Goal: Task Accomplishment & Management: Use online tool/utility

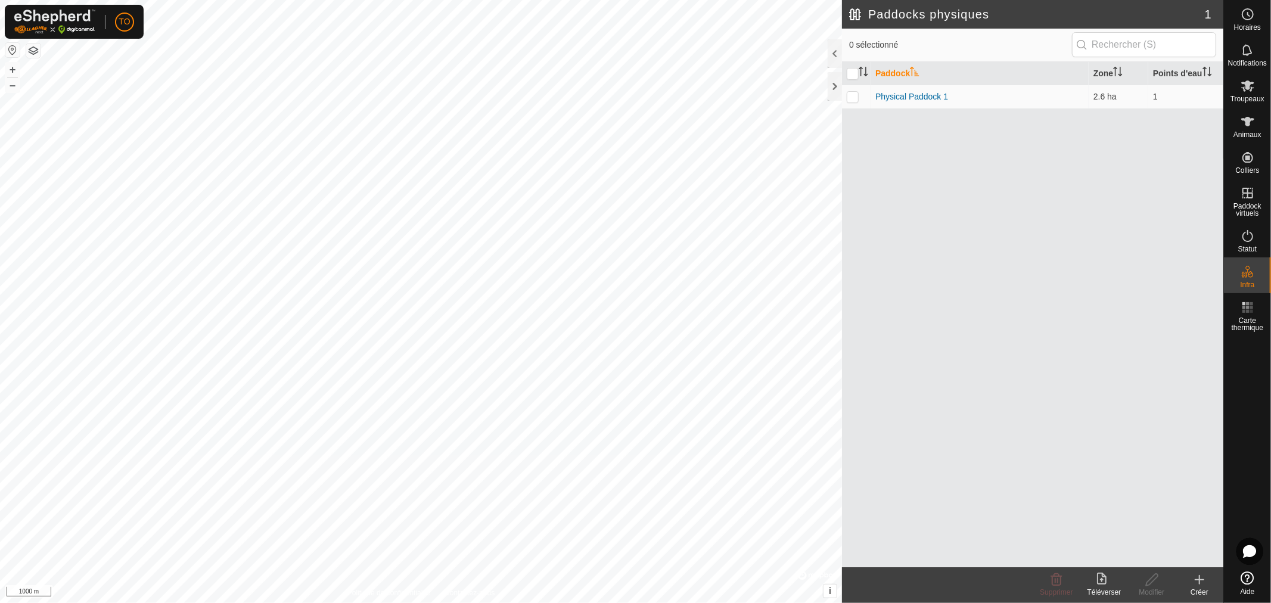
click at [32, 51] on button "button" at bounding box center [33, 50] width 14 height 14
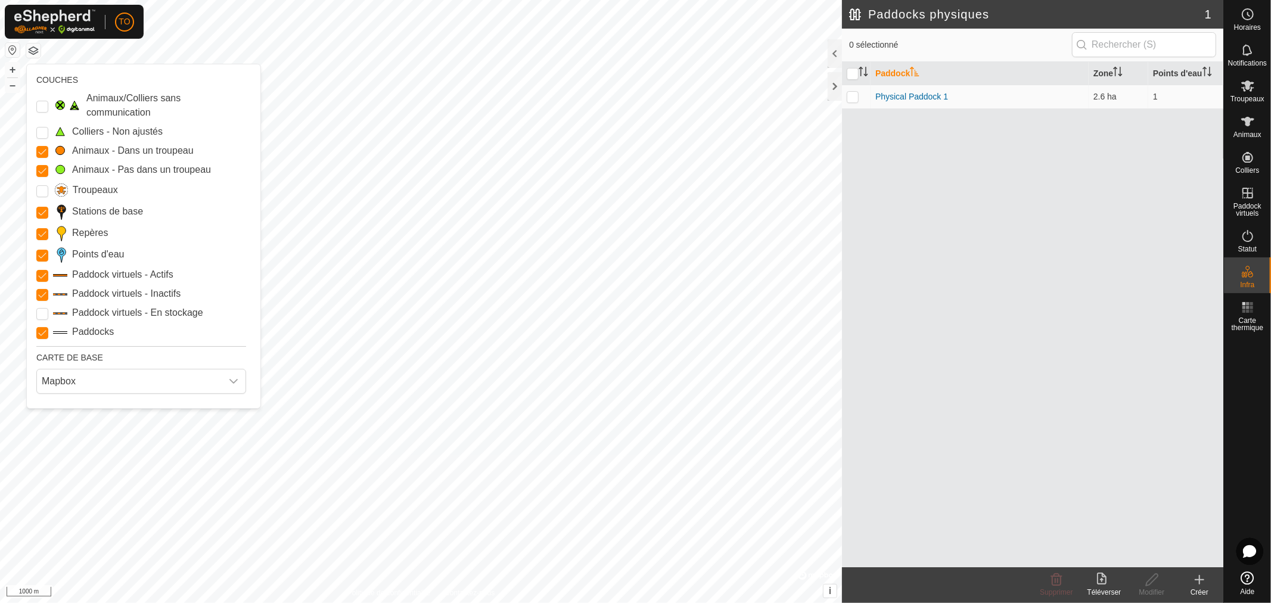
click at [133, 276] on label "Paddock virtuels - Actifs" at bounding box center [122, 275] width 101 height 14
click at [48, 276] on Active "Paddock virtuels - Actifs" at bounding box center [42, 276] width 12 height 12
click at [114, 290] on label "Paddock virtuels - Inactifs" at bounding box center [126, 294] width 108 height 14
click at [48, 290] on Inactive "Paddock virtuels - Inactifs" at bounding box center [42, 295] width 12 height 12
click at [111, 312] on label "Paddock virtuels - En stockage" at bounding box center [137, 313] width 131 height 14
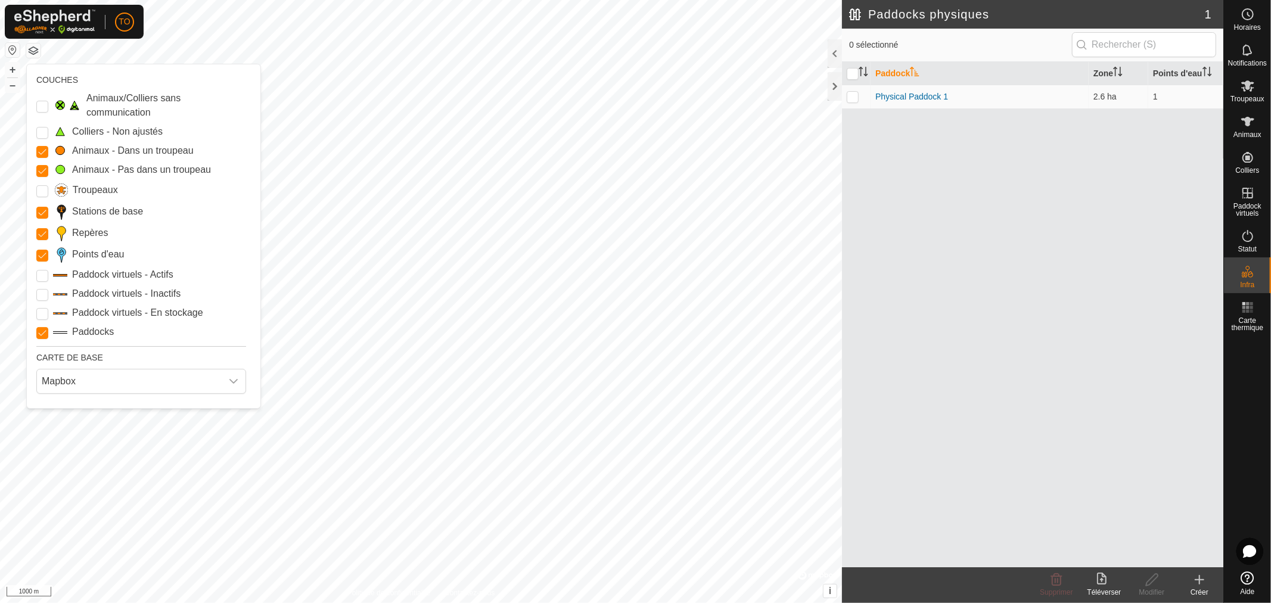
click at [48, 312] on Storage "Paddock virtuels - En stockage" at bounding box center [42, 314] width 12 height 12
click at [98, 251] on label "Points d'eau" at bounding box center [98, 254] width 52 height 14
click at [48, 251] on Points "Points d'eau" at bounding box center [42, 256] width 12 height 12
click at [1250, 578] on icon at bounding box center [1247, 577] width 13 height 13
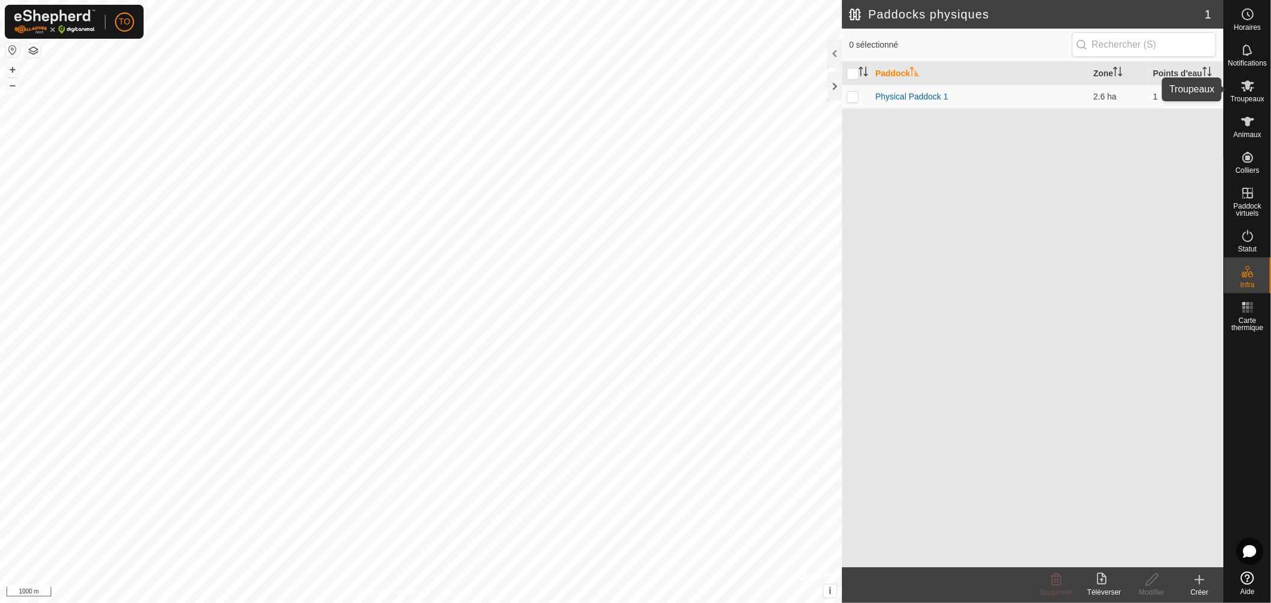
click at [1249, 86] on icon at bounding box center [1247, 86] width 14 height 14
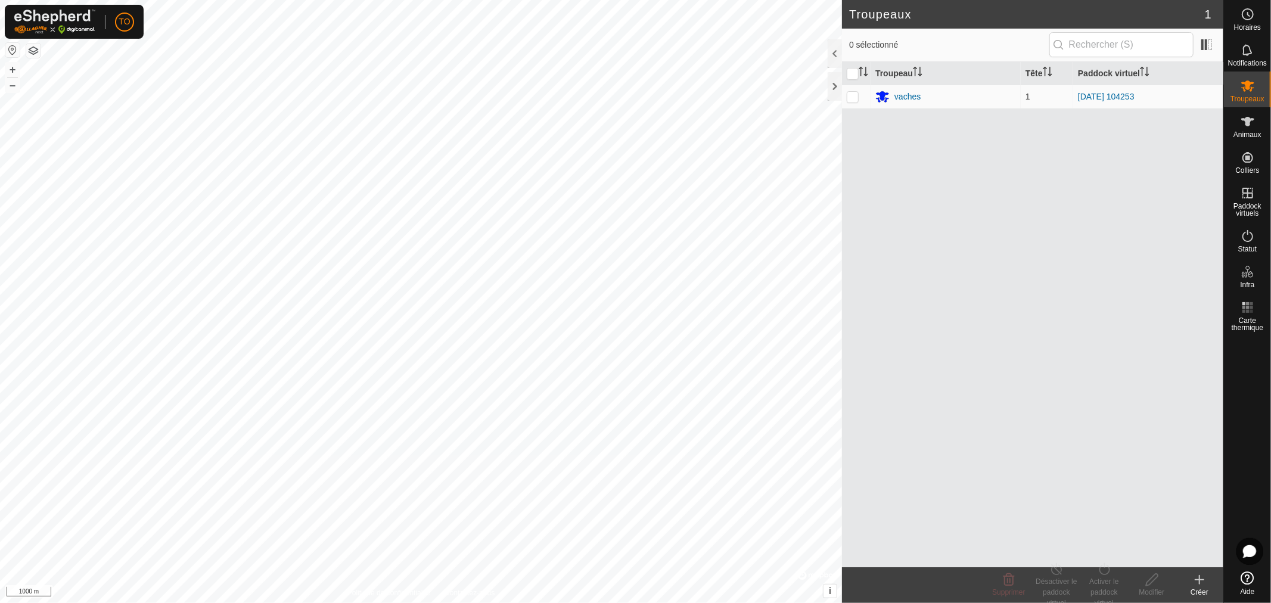
click at [1196, 585] on icon at bounding box center [1199, 580] width 14 height 14
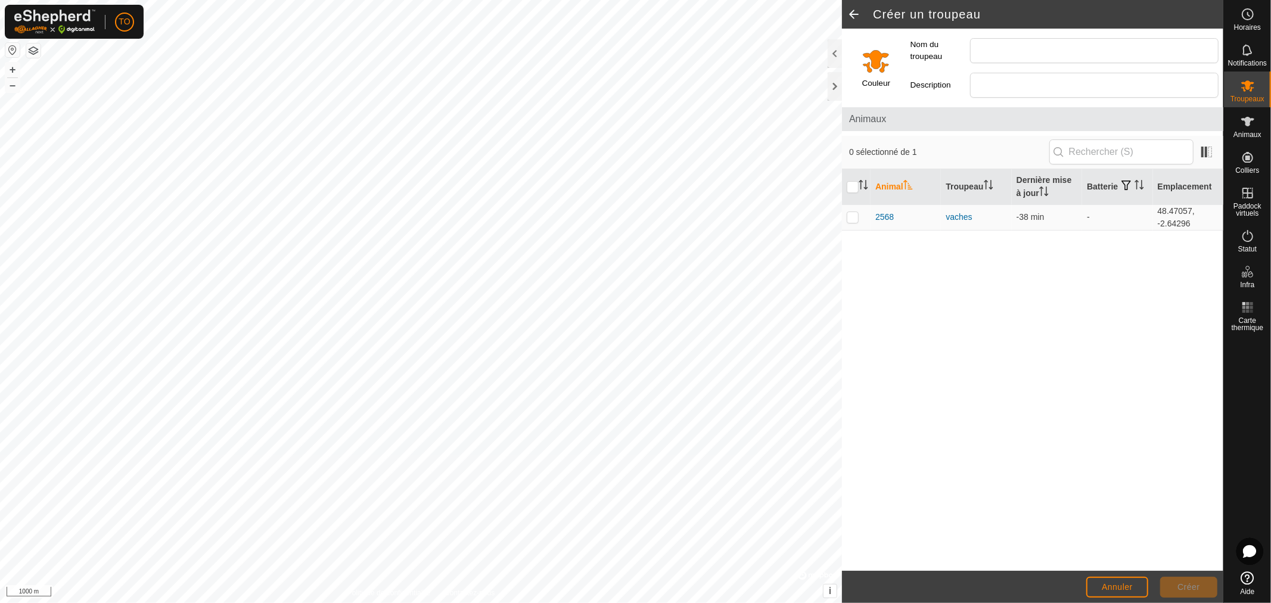
click at [853, 18] on span at bounding box center [854, 14] width 24 height 29
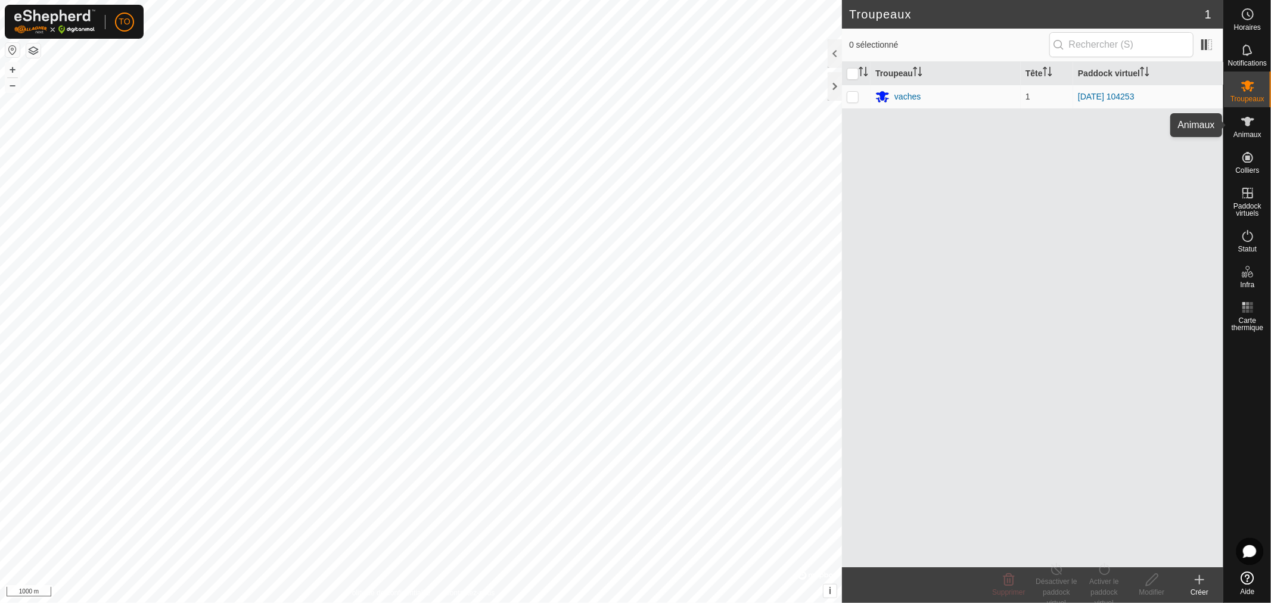
click at [1248, 126] on icon at bounding box center [1247, 122] width 13 height 10
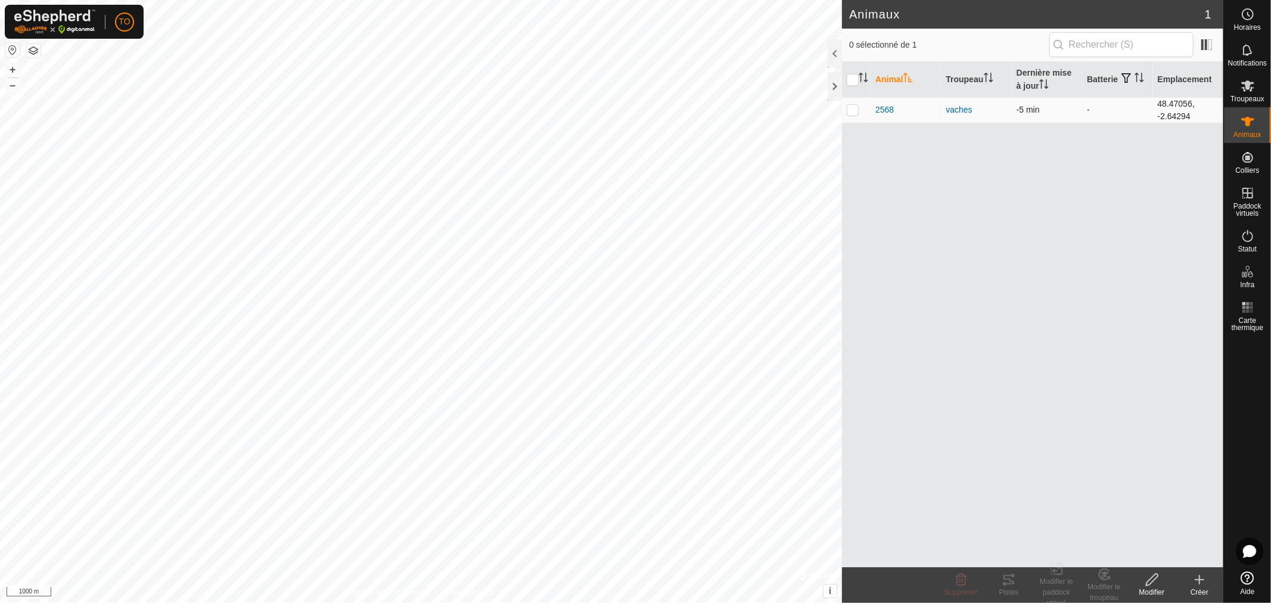
click at [853, 110] on p-checkbox at bounding box center [853, 110] width 12 height 10
checkbox input "true"
click at [1101, 582] on div "Modifier le troupeau" at bounding box center [1104, 592] width 48 height 21
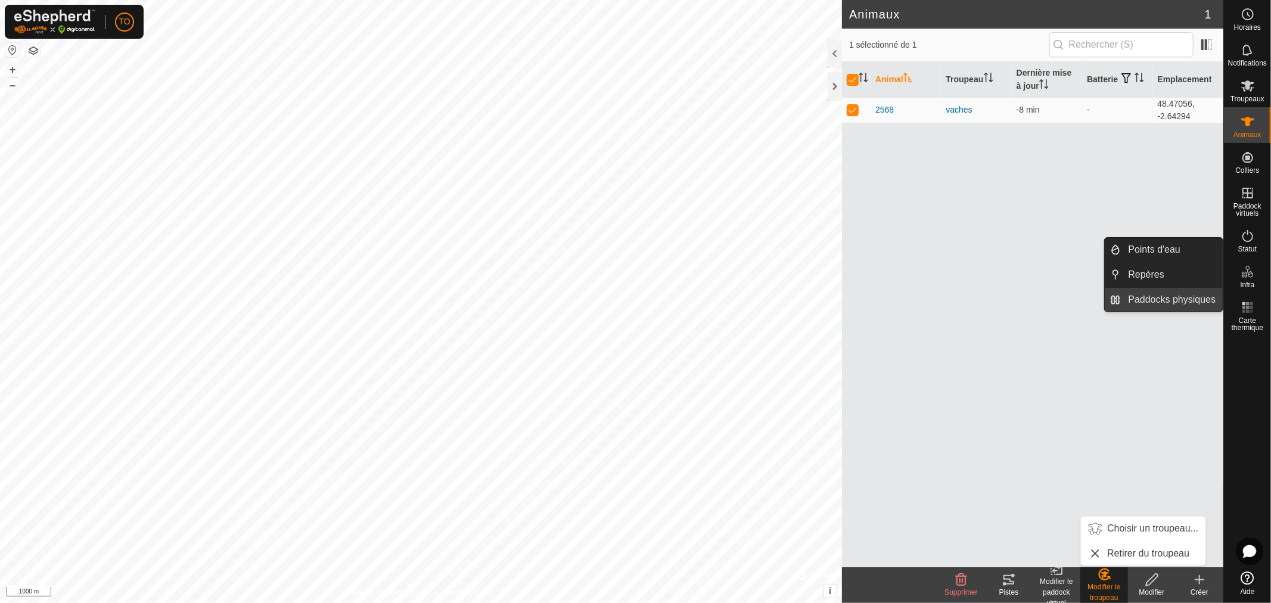
click at [1163, 312] on link "Paddocks physiques" at bounding box center [1172, 300] width 102 height 24
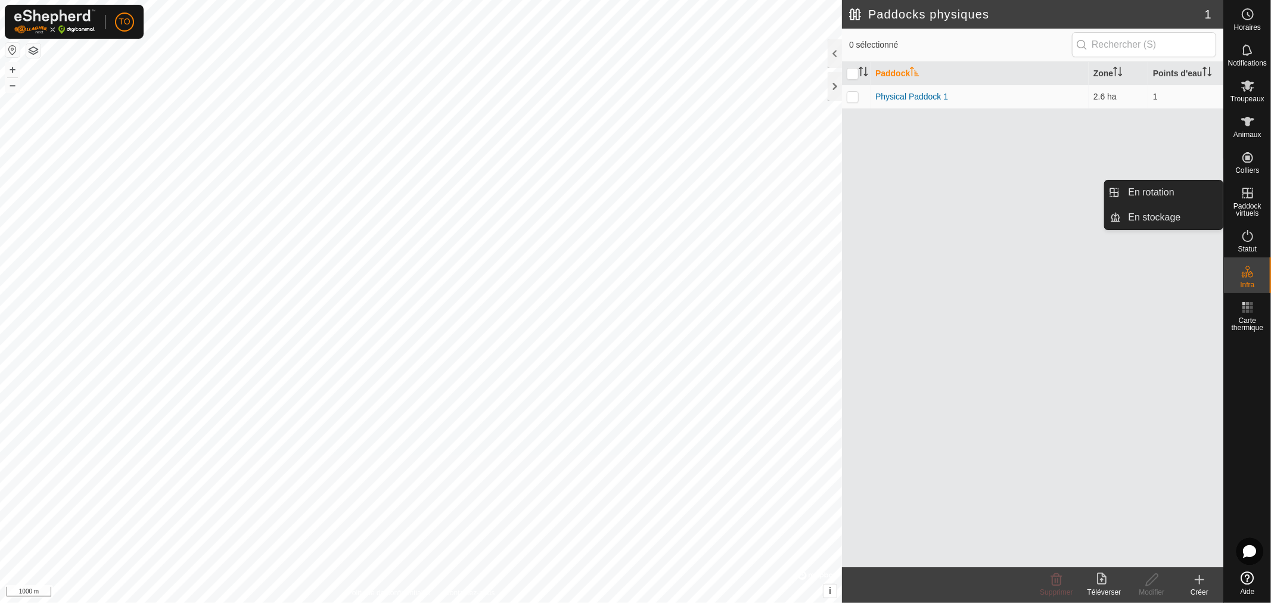
click at [1245, 200] on es-virtualpaddocks-svg-icon at bounding box center [1247, 193] width 21 height 19
click at [1165, 215] on link "En stockage" at bounding box center [1172, 218] width 102 height 24
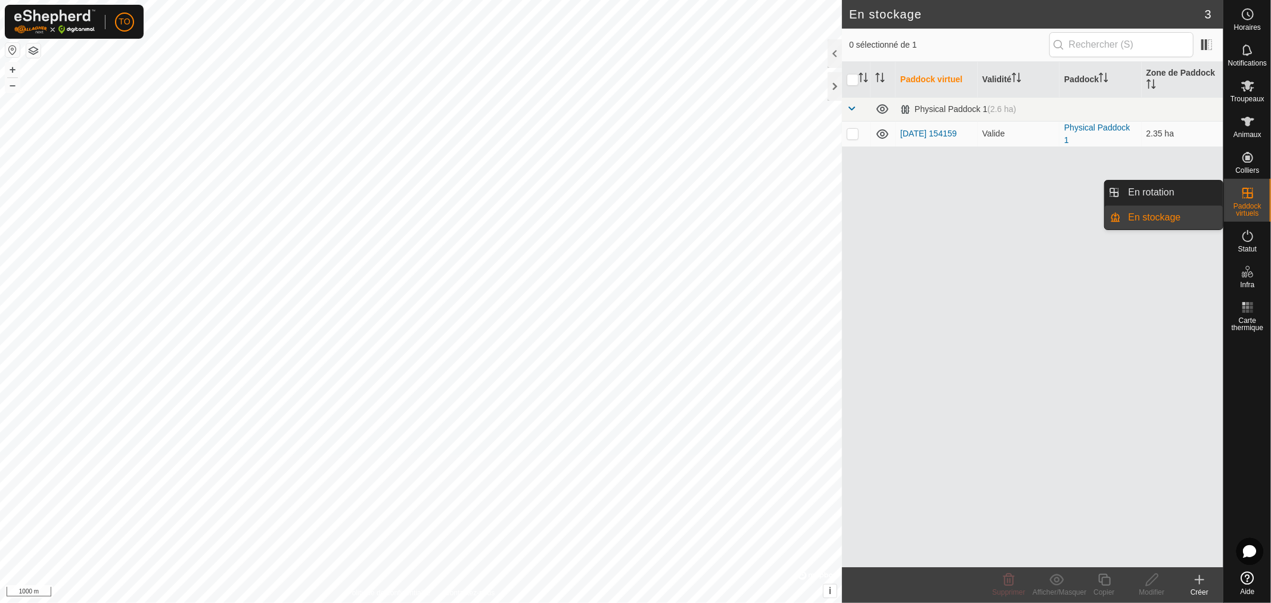
click at [1243, 191] on icon at bounding box center [1247, 193] width 14 height 14
click at [1184, 188] on link "En rotation" at bounding box center [1172, 193] width 102 height 24
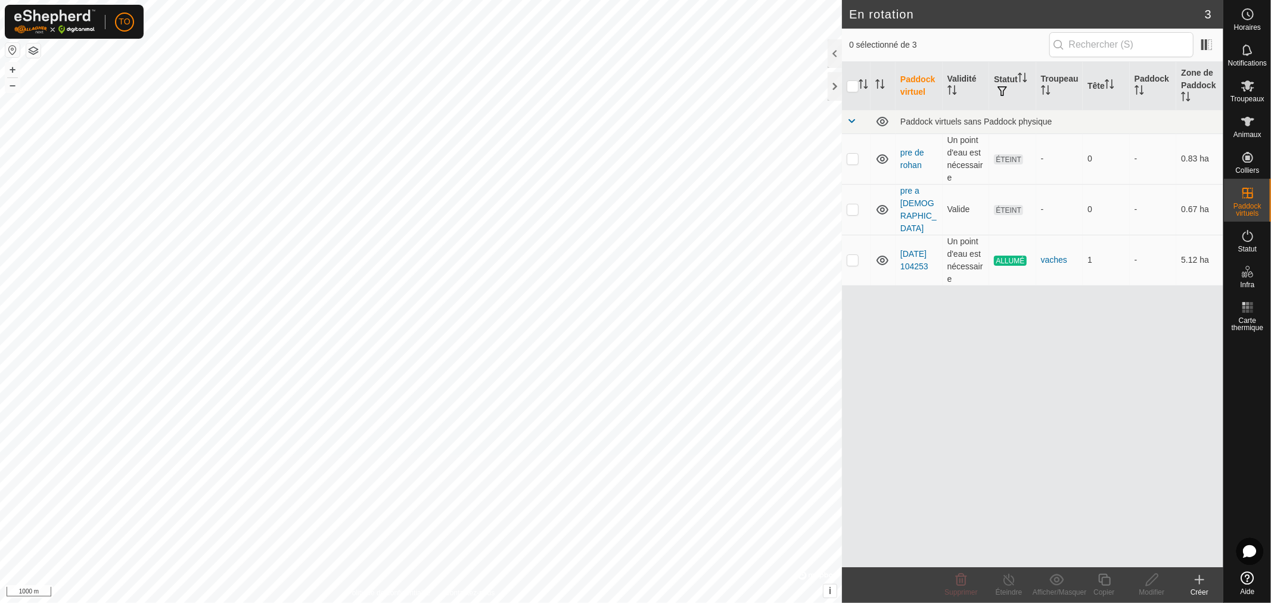
click at [1194, 587] on div "Créer" at bounding box center [1200, 592] width 48 height 11
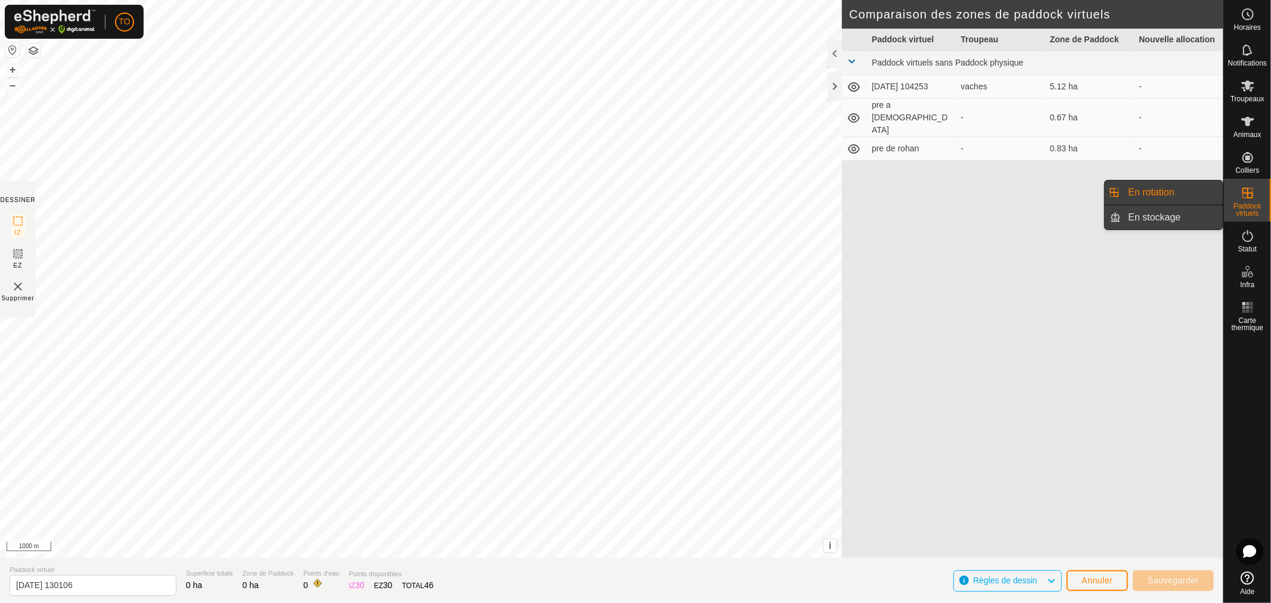
click at [1180, 215] on link "En stockage" at bounding box center [1172, 218] width 102 height 24
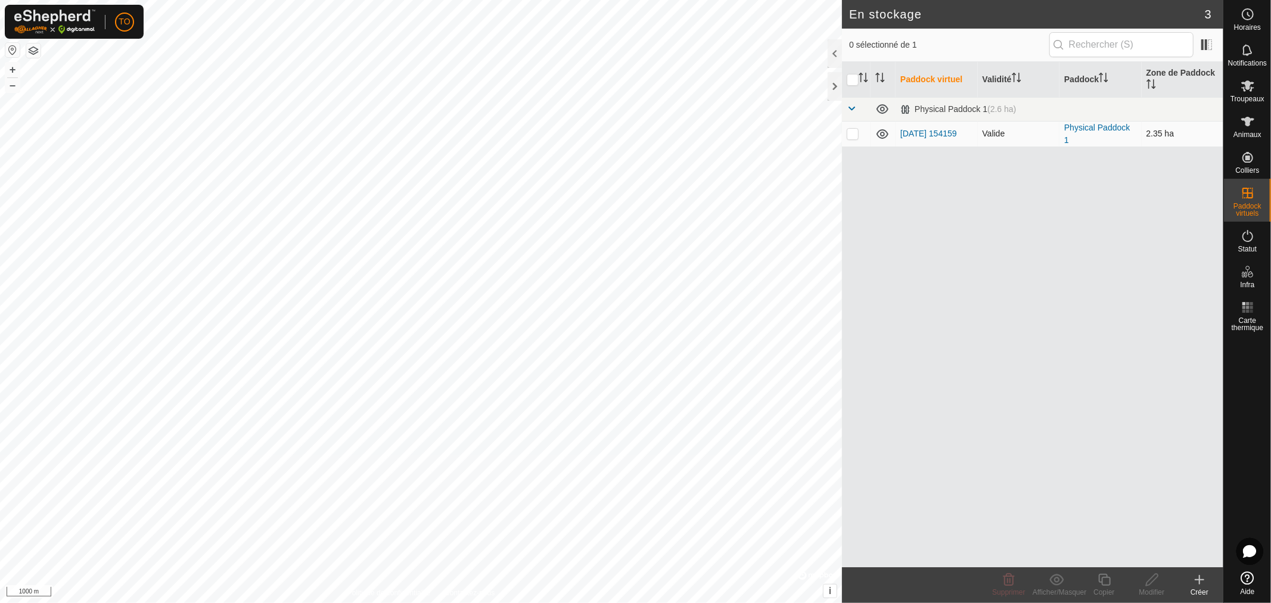
click at [909, 133] on td "[DATE] 154159" at bounding box center [936, 134] width 82 height 26
click at [1202, 585] on icon at bounding box center [1199, 580] width 14 height 14
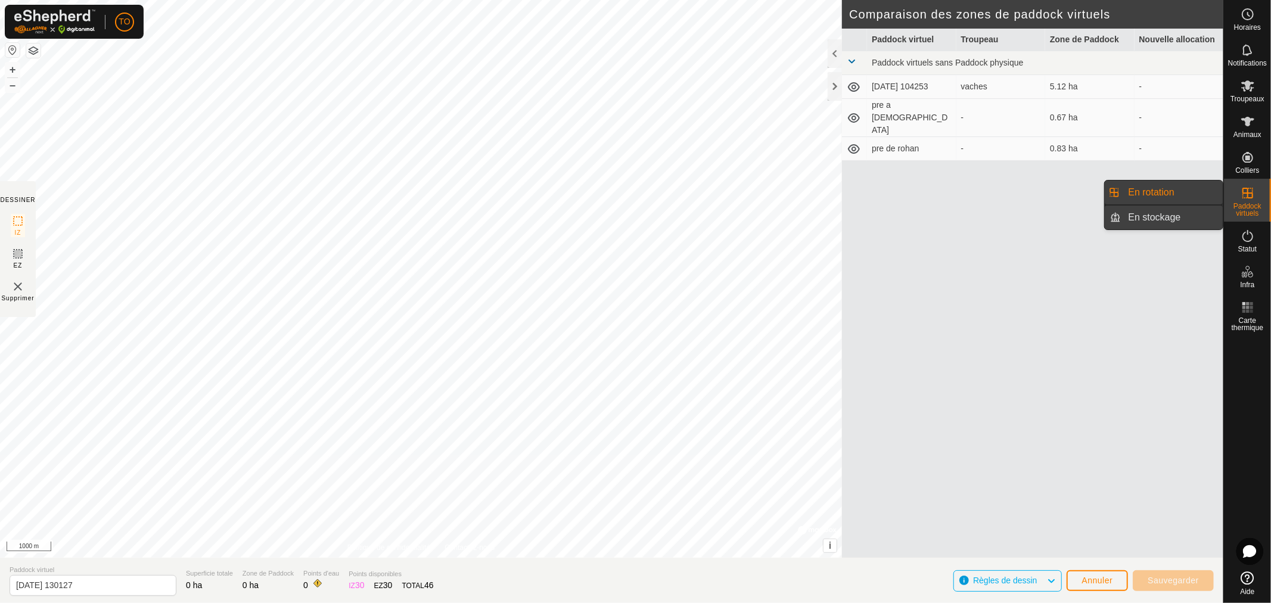
click at [1178, 212] on link "En stockage" at bounding box center [1172, 218] width 102 height 24
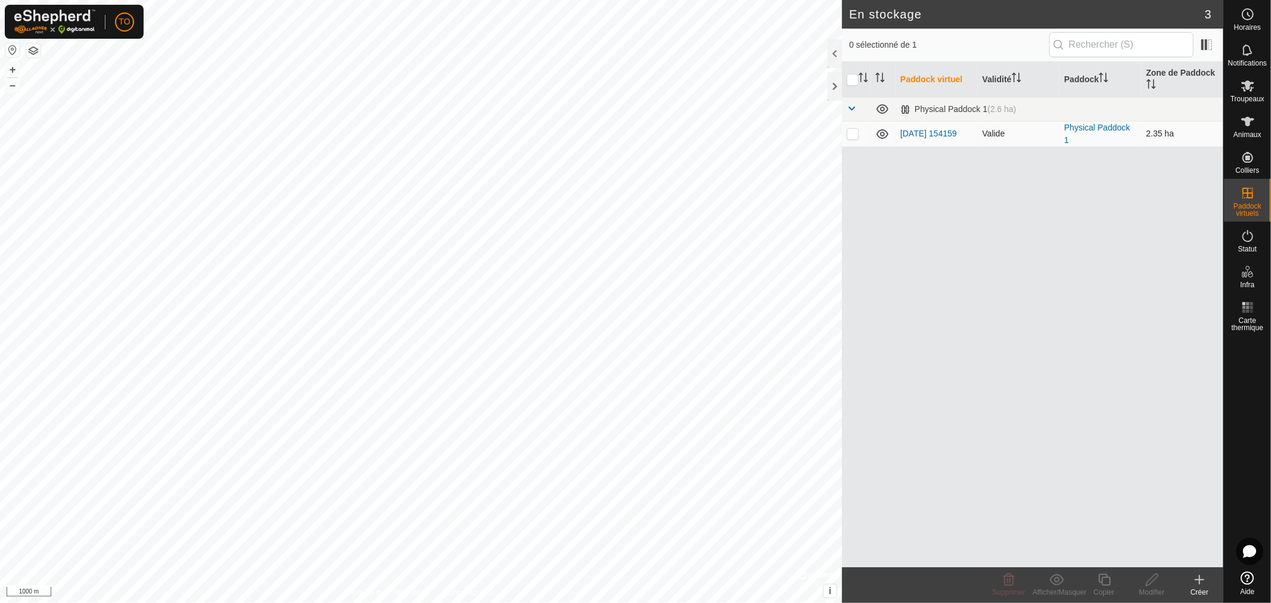
click at [850, 133] on p-checkbox at bounding box center [853, 134] width 12 height 10
checkbox input "true"
click at [1011, 583] on icon at bounding box center [1009, 580] width 14 height 14
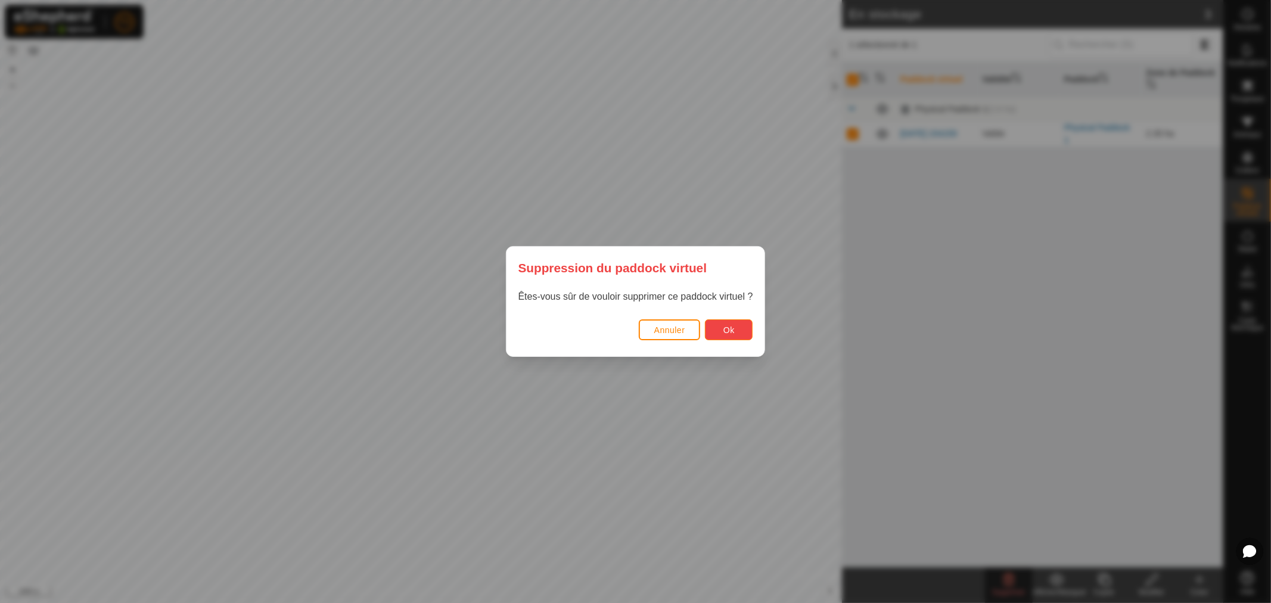
click at [727, 329] on span "Ok" at bounding box center [728, 330] width 11 height 10
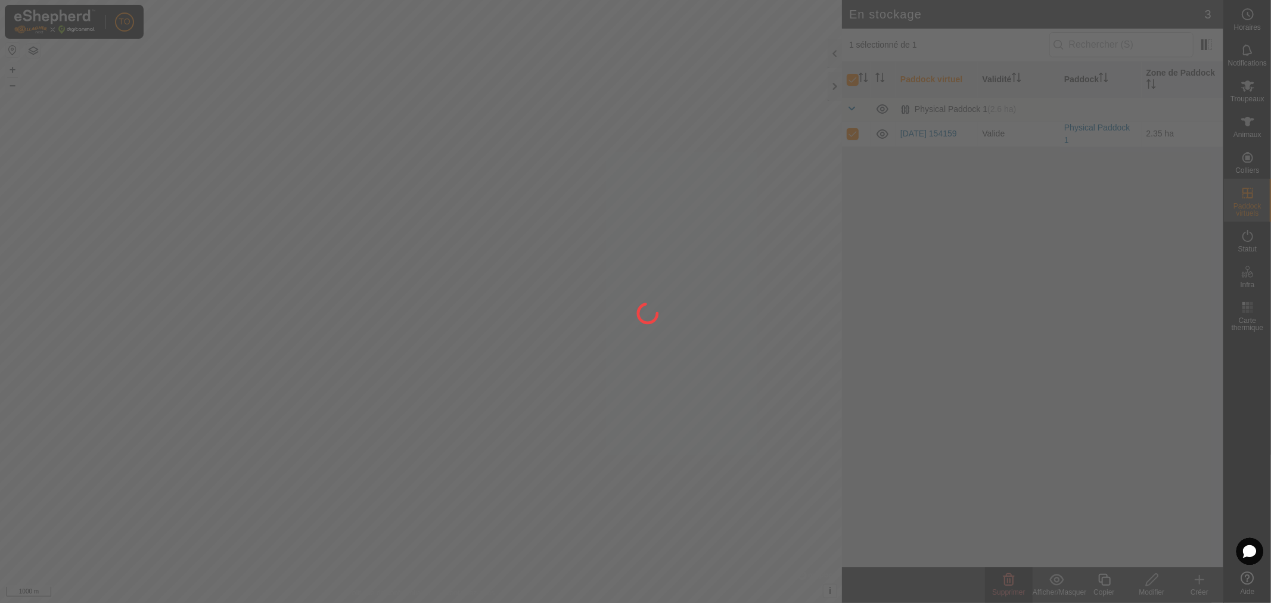
checkbox input "false"
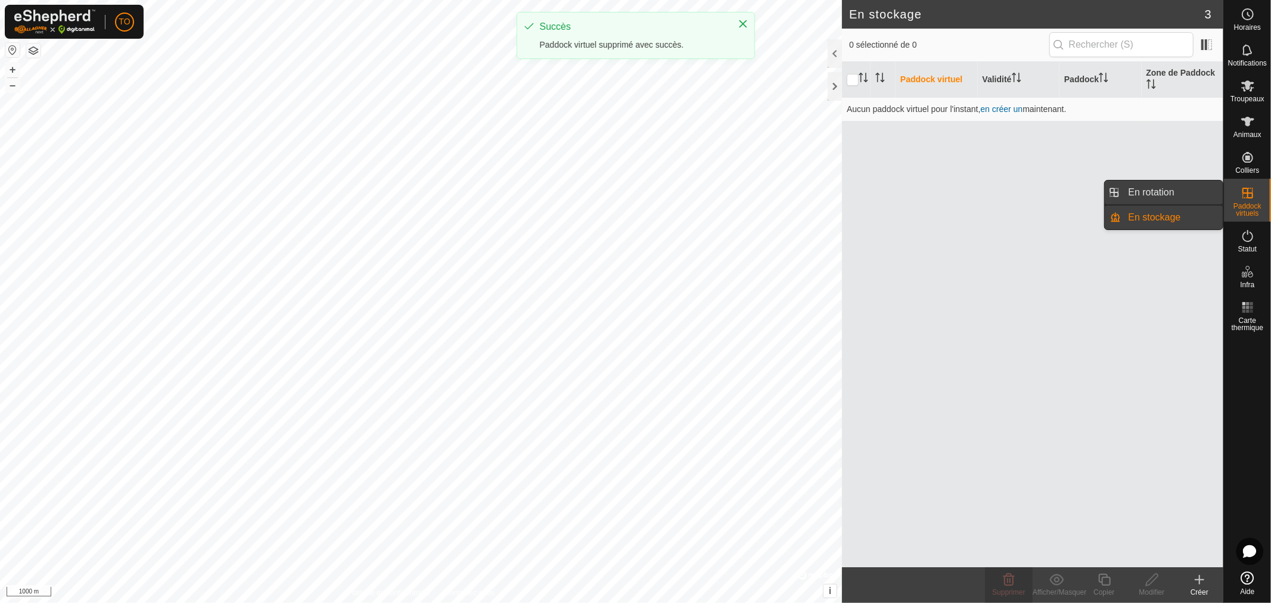
click at [1196, 200] on link "En rotation" at bounding box center [1172, 193] width 102 height 24
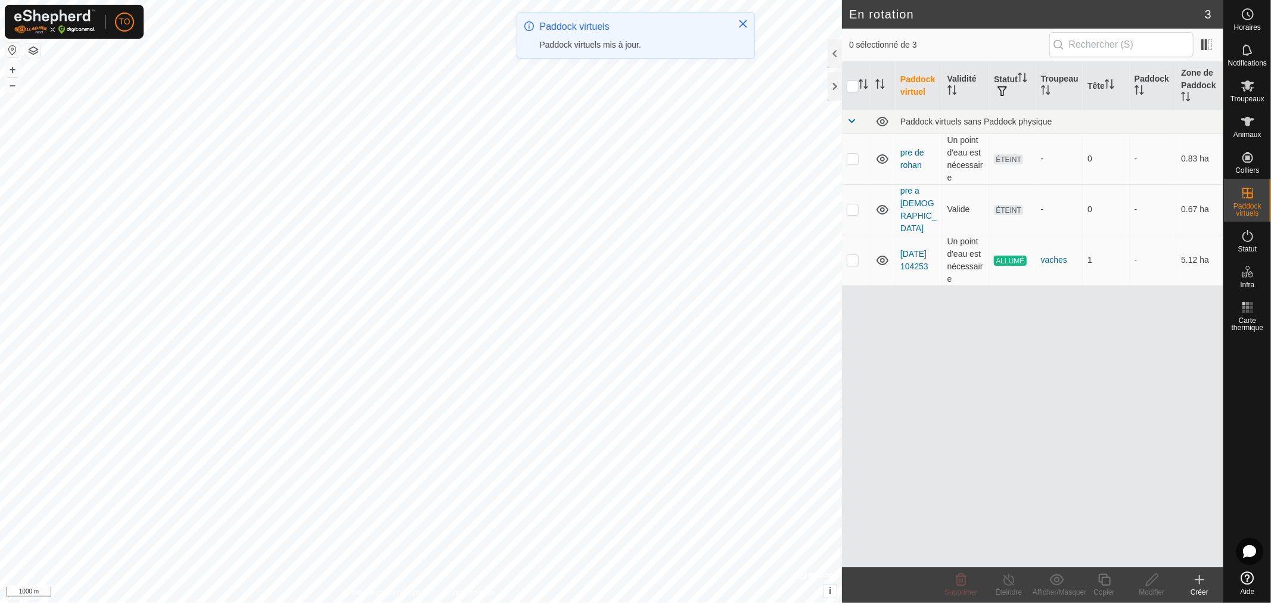
click at [1188, 587] on div "Créer" at bounding box center [1200, 592] width 48 height 11
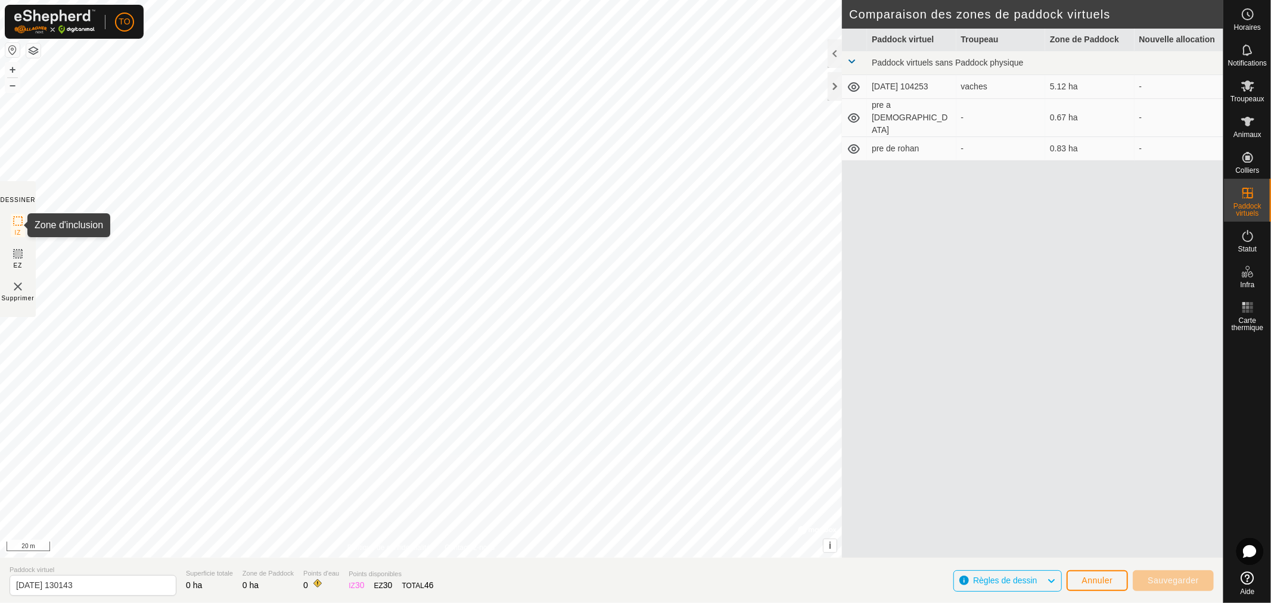
click at [14, 222] on icon at bounding box center [18, 221] width 14 height 14
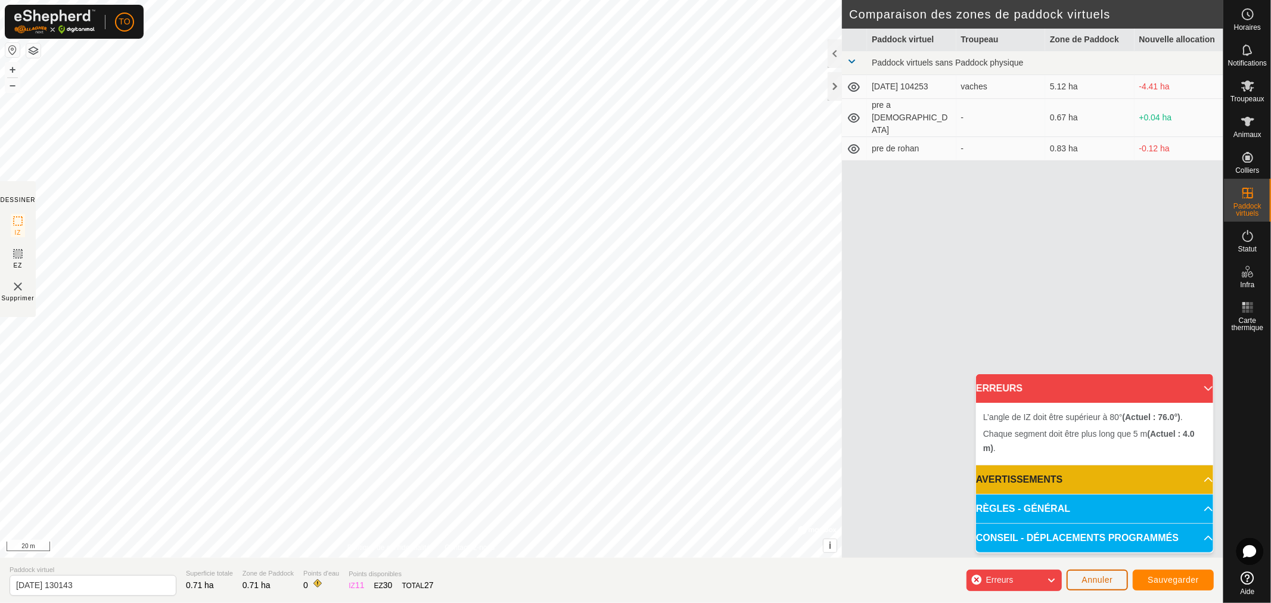
click at [1093, 577] on span "Annuler" at bounding box center [1097, 580] width 31 height 10
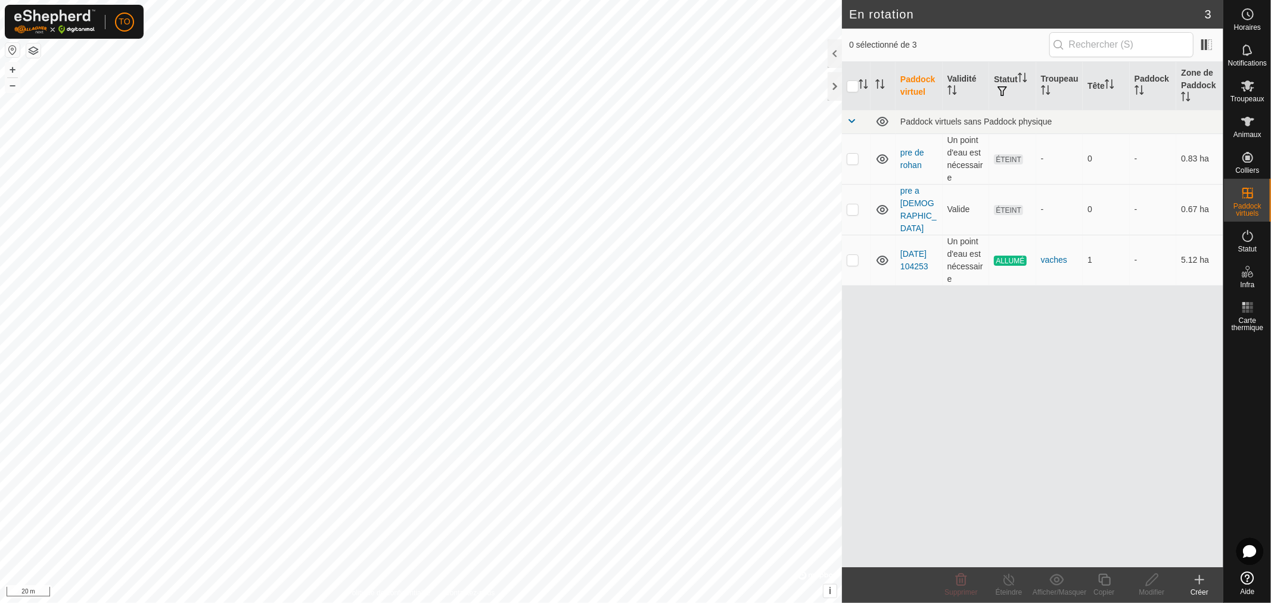
click at [1207, 576] on create-svg-icon at bounding box center [1200, 580] width 48 height 14
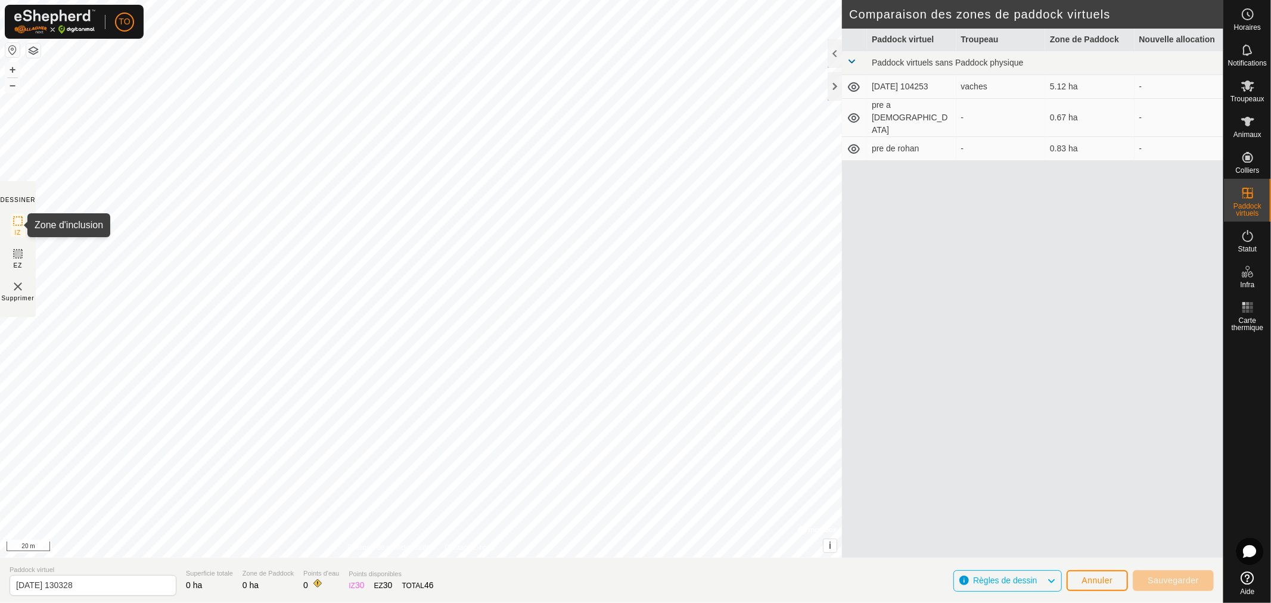
click at [18, 222] on icon at bounding box center [18, 221] width 14 height 14
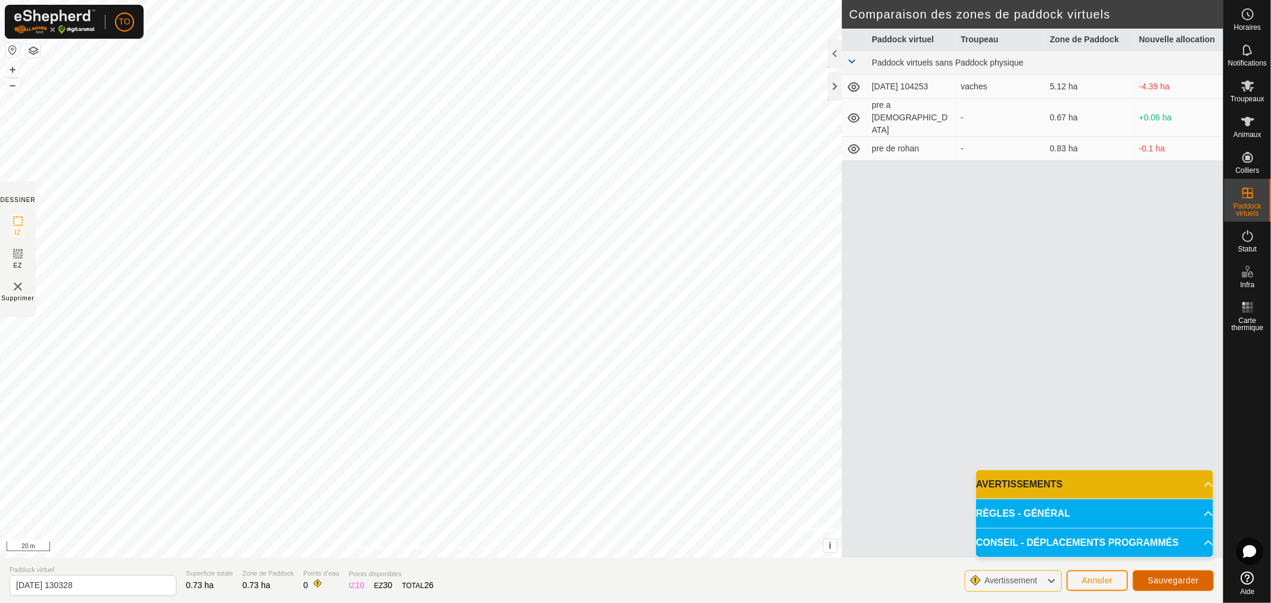
click at [1162, 582] on span "Sauvegarder" at bounding box center [1173, 581] width 51 height 10
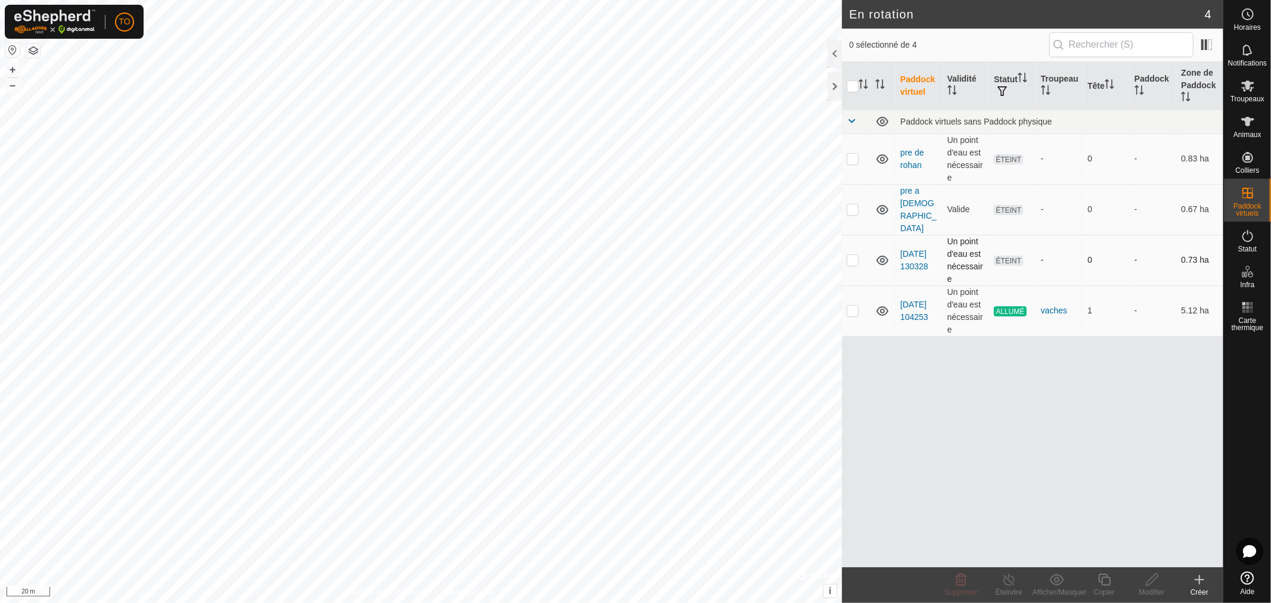
click at [915, 235] on td "[DATE] 130328" at bounding box center [918, 260] width 47 height 51
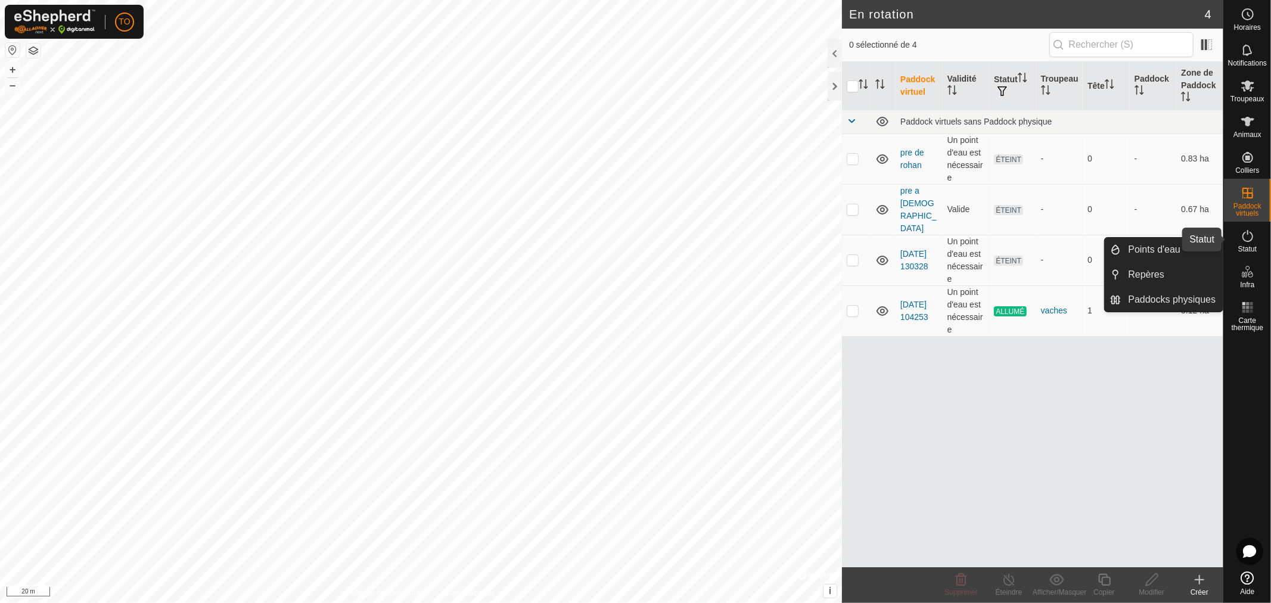
click at [1247, 242] on es-activation-svg-icon at bounding box center [1247, 235] width 21 height 19
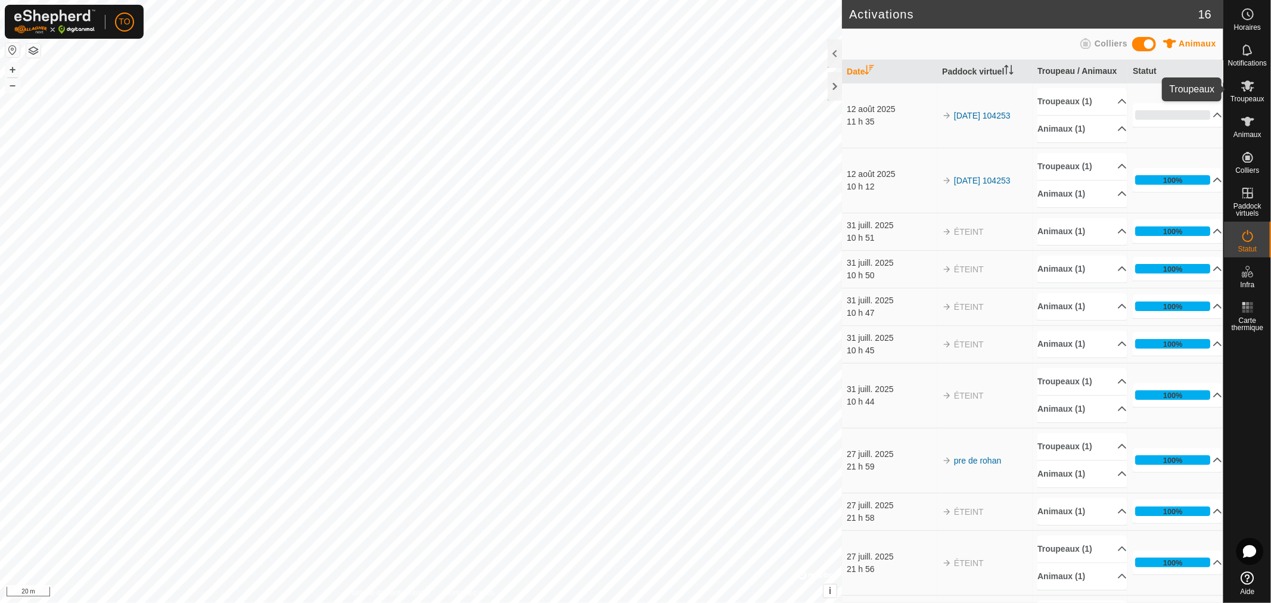
click at [1249, 85] on icon at bounding box center [1247, 85] width 13 height 11
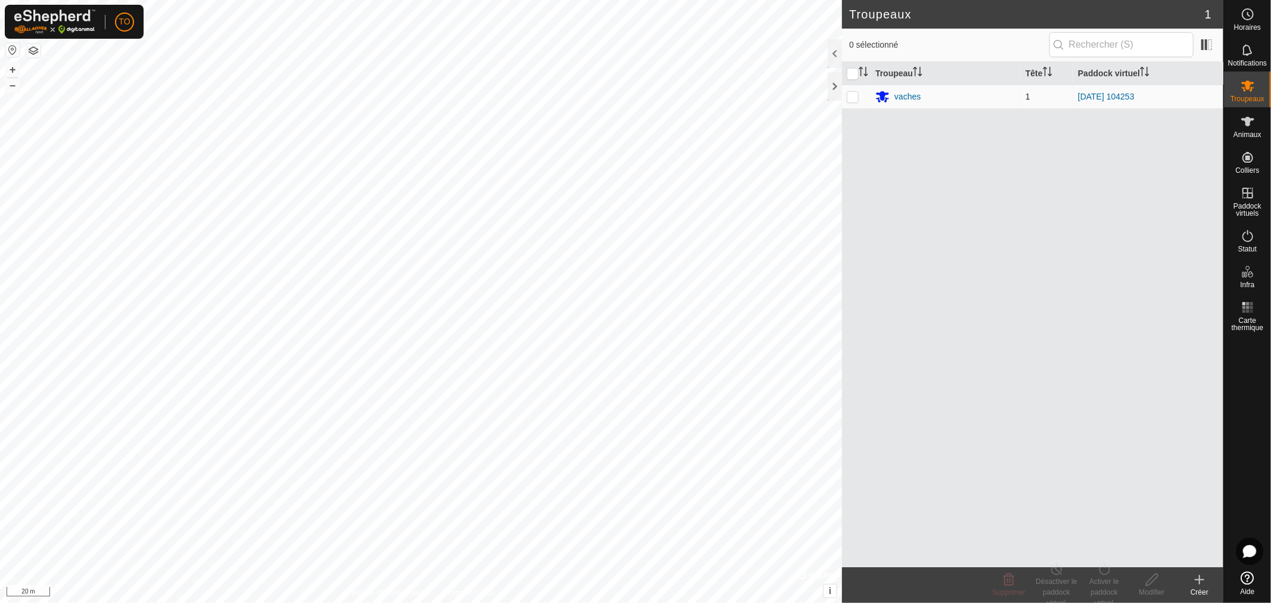
click at [855, 96] on p-checkbox at bounding box center [853, 97] width 12 height 10
checkbox input "true"
click at [1109, 574] on icon at bounding box center [1104, 569] width 15 height 14
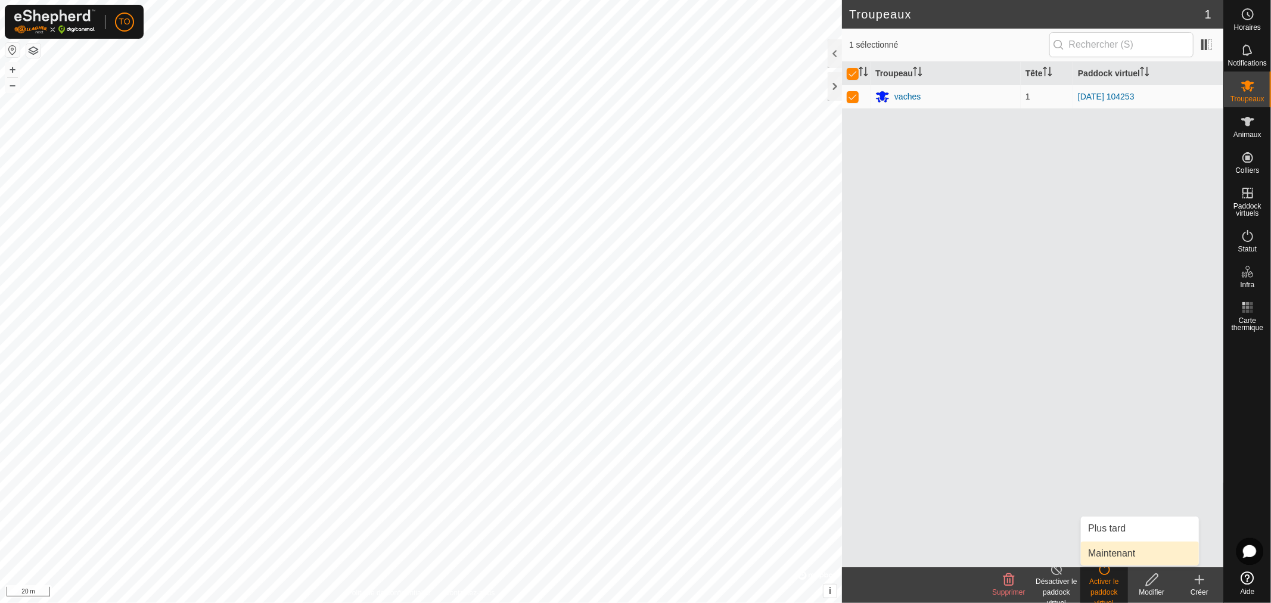
click at [1109, 551] on link "Maintenant" at bounding box center [1140, 554] width 118 height 24
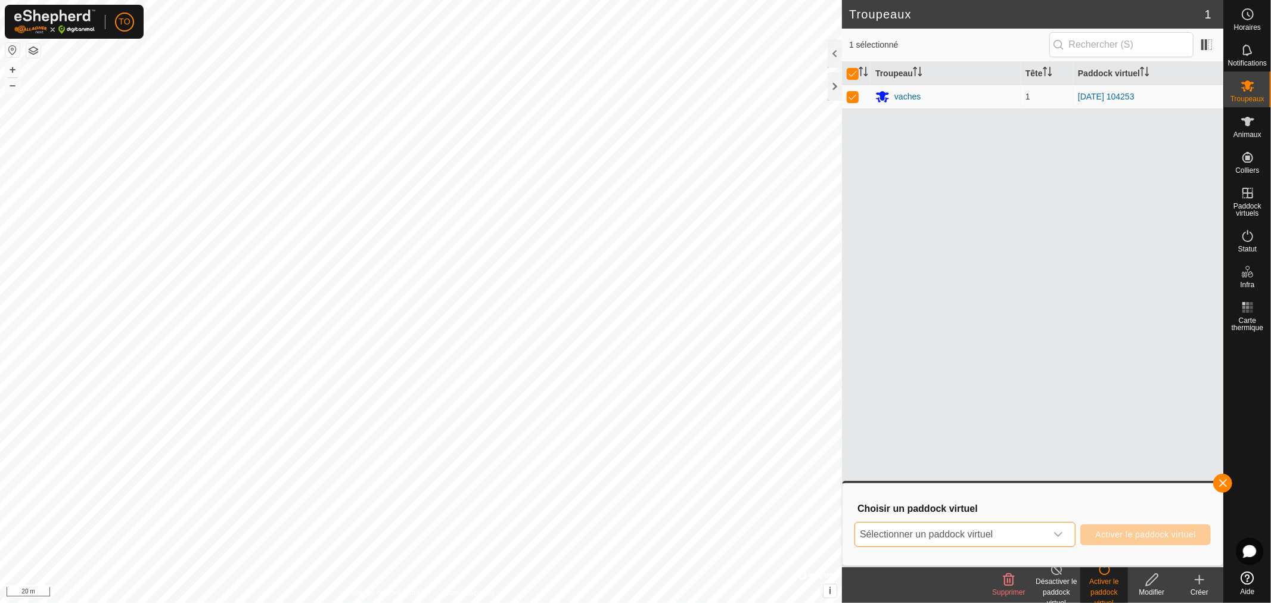
click at [1016, 538] on span "Sélectionner un paddock virtuel" at bounding box center [950, 535] width 191 height 24
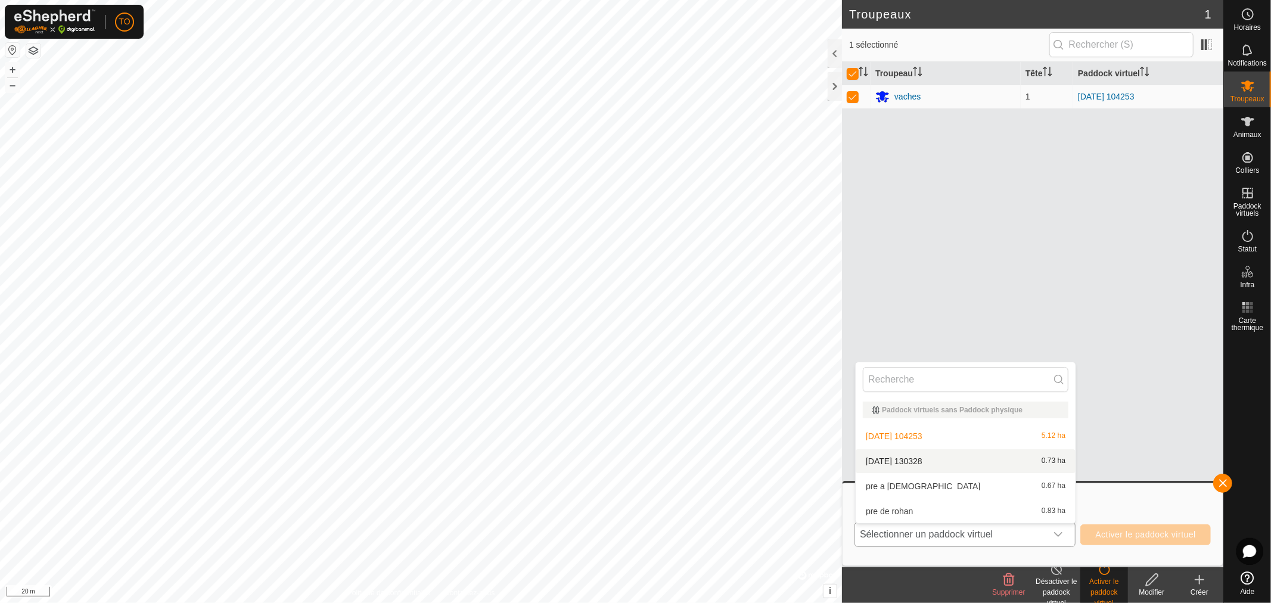
click at [923, 453] on li "[DATE] 130328 0.73 ha" at bounding box center [966, 461] width 220 height 24
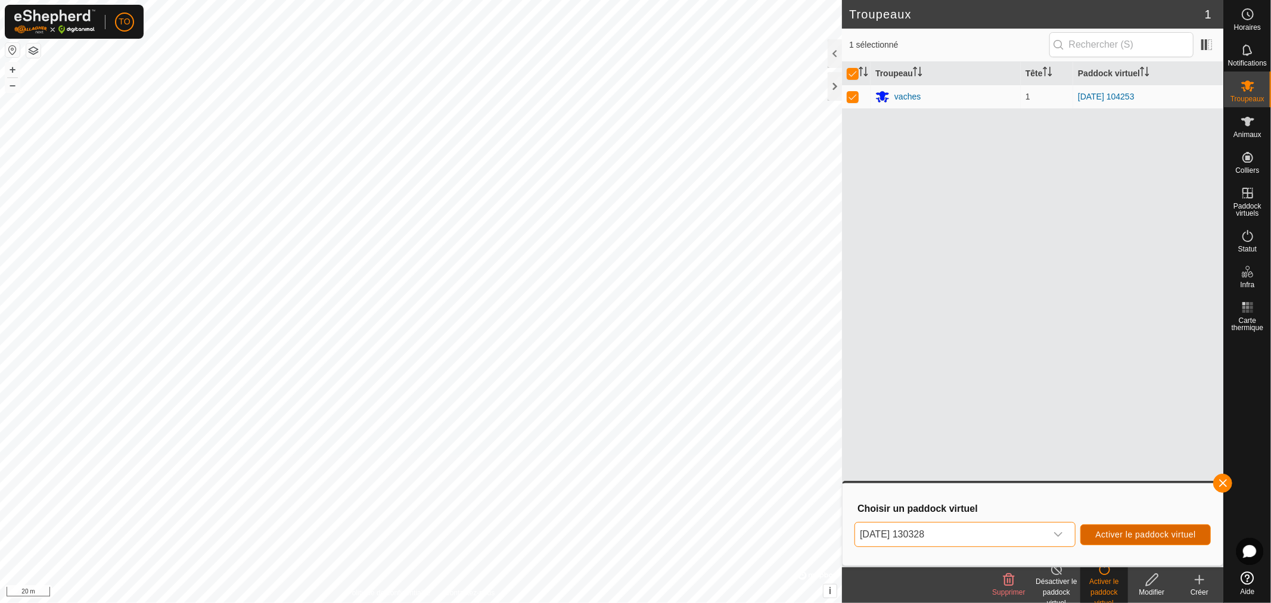
click at [1134, 534] on span "Activer le paddock virtuel" at bounding box center [1145, 535] width 101 height 10
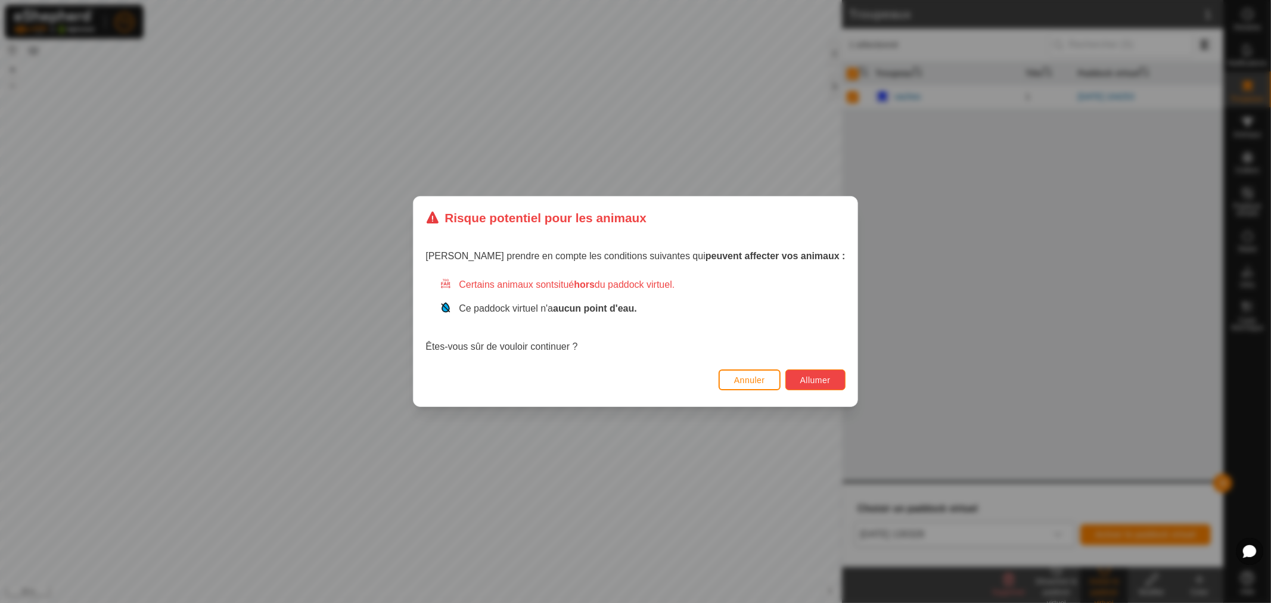
click at [800, 378] on span "Allumer" at bounding box center [815, 380] width 30 height 10
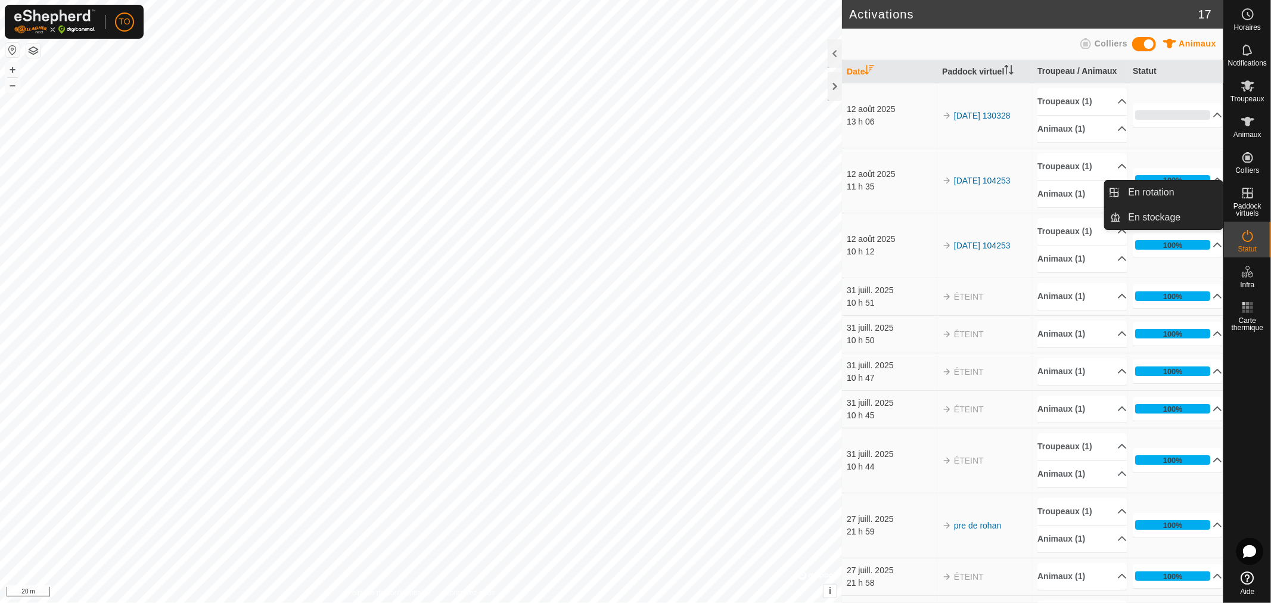
click at [1246, 203] on span "Paddock virtuels" at bounding box center [1247, 210] width 41 height 14
click at [1164, 192] on link "En rotation" at bounding box center [1172, 193] width 102 height 24
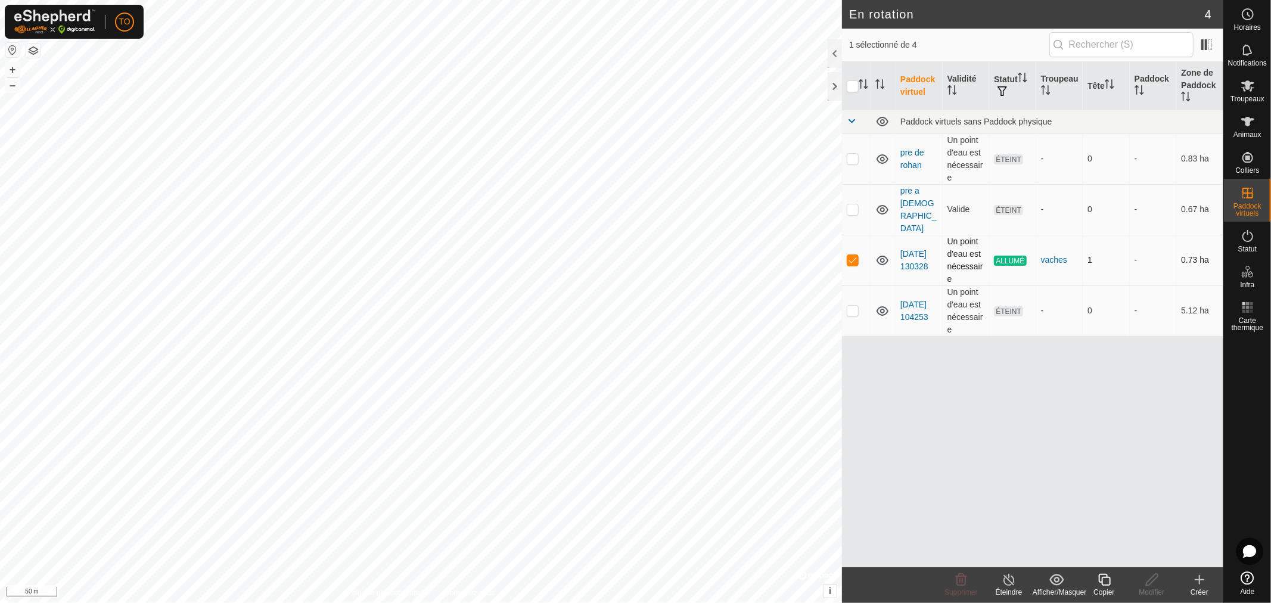
checkbox input "true"
checkbox input "false"
click at [1105, 581] on icon at bounding box center [1104, 580] width 15 height 14
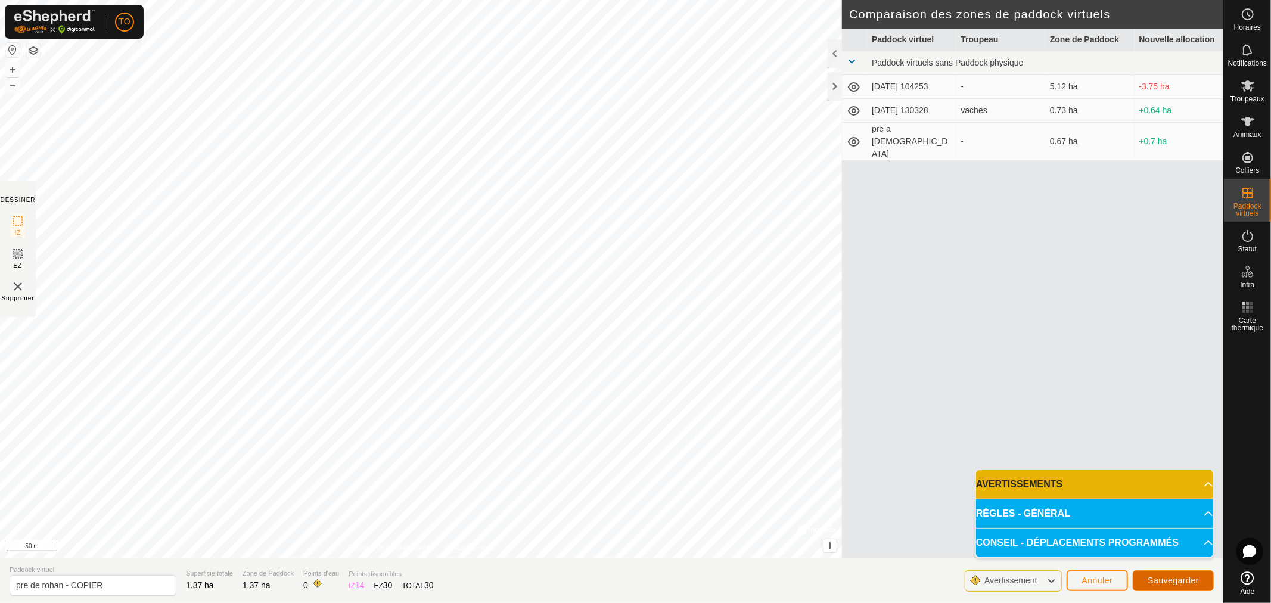
click at [1175, 580] on span "Sauvegarder" at bounding box center [1173, 581] width 51 height 10
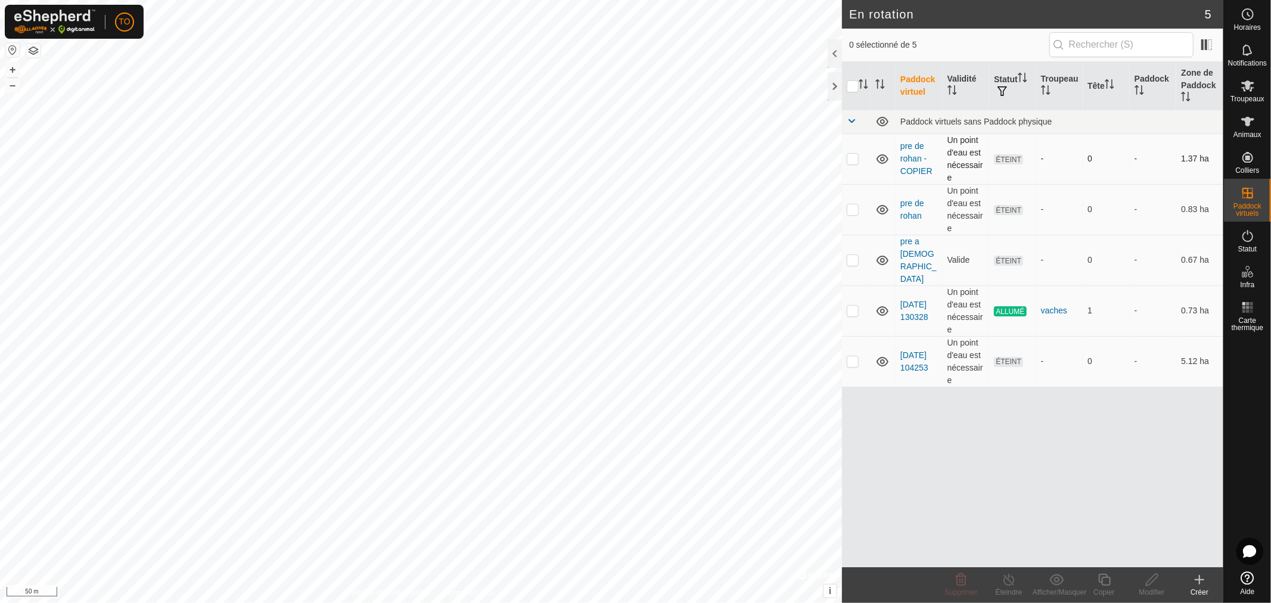
drag, startPoint x: 906, startPoint y: 158, endPoint x: 853, endPoint y: 171, distance: 53.9
click at [853, 171] on td at bounding box center [856, 158] width 29 height 51
checkbox input "true"
click at [926, 173] on link "pre de rohan - COPIER" at bounding box center [916, 158] width 32 height 35
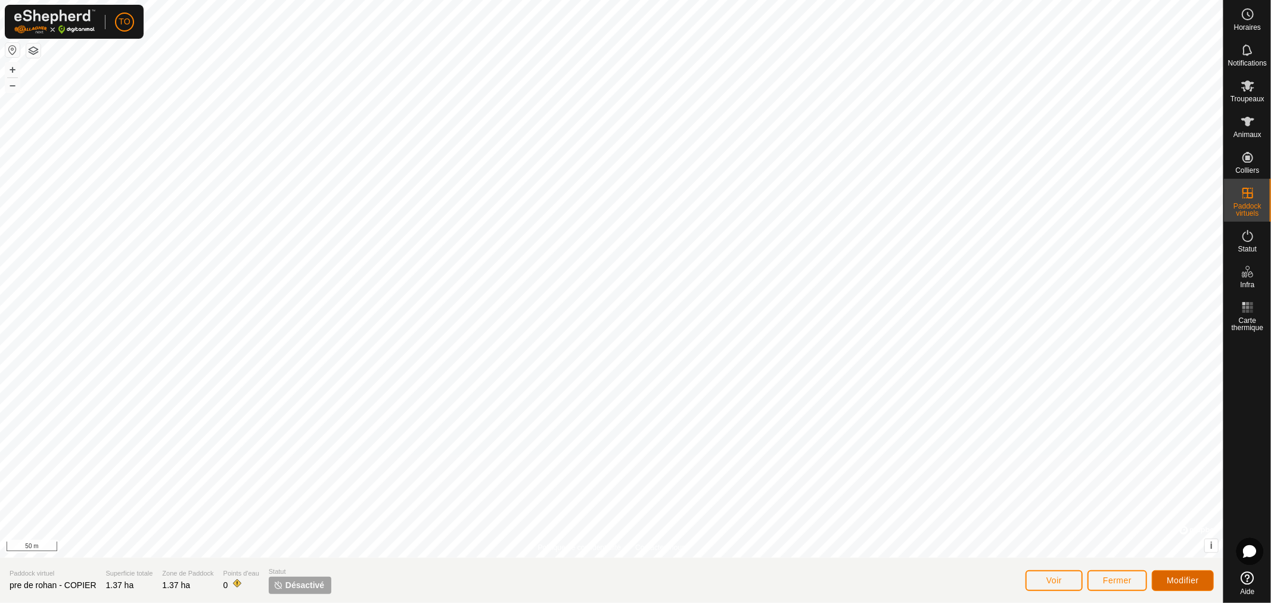
click at [1177, 586] on button "Modifier" at bounding box center [1183, 580] width 62 height 21
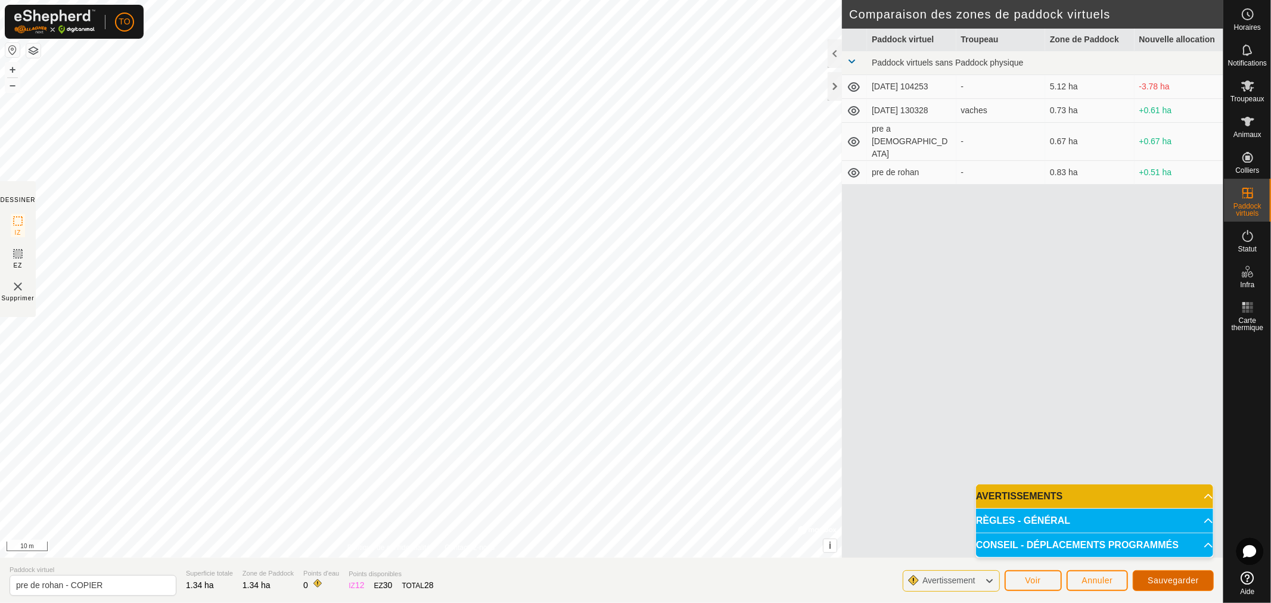
click at [1163, 578] on span "Sauvegarder" at bounding box center [1173, 581] width 51 height 10
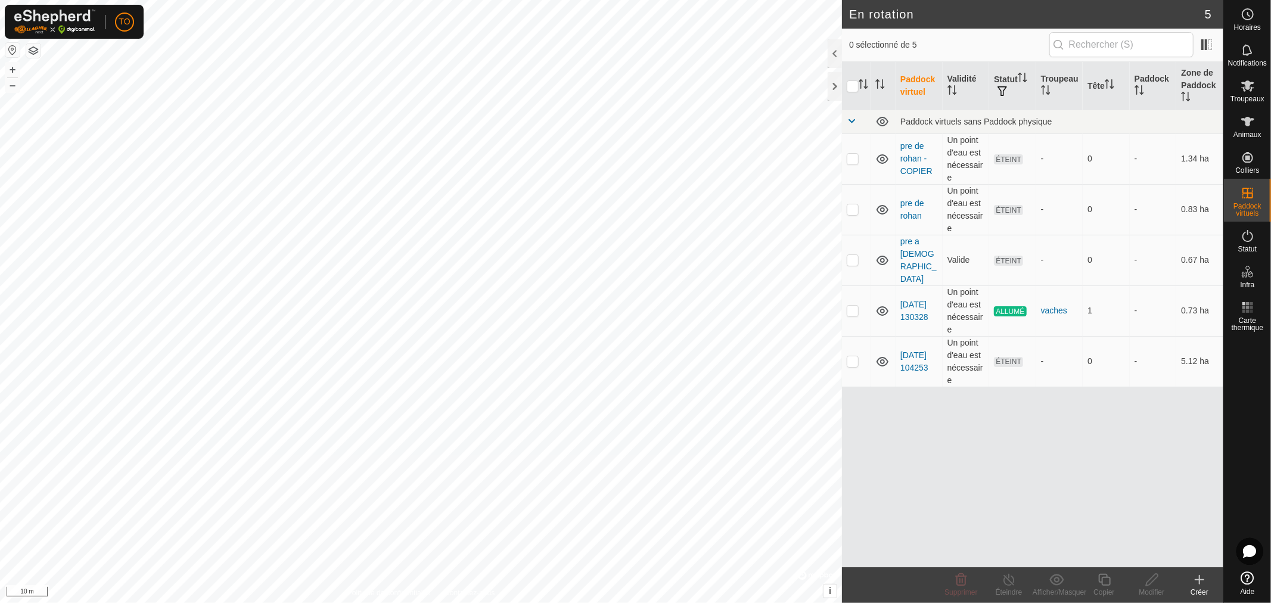
checkbox input "true"
click at [1158, 589] on div "Modifier" at bounding box center [1152, 592] width 48 height 11
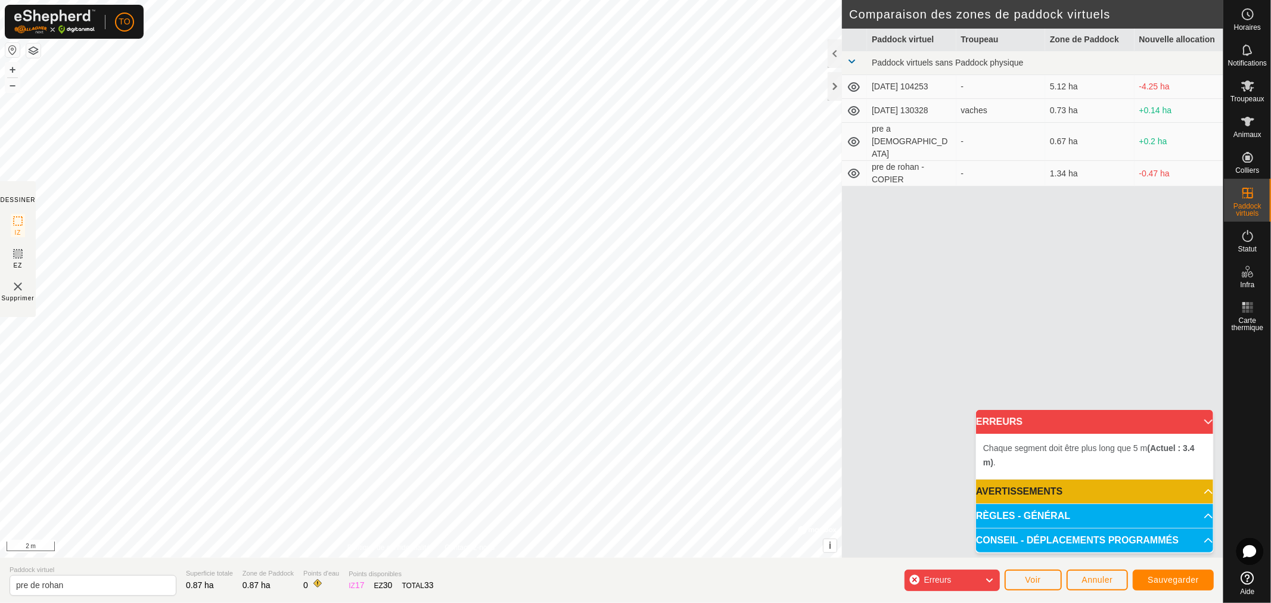
click at [94, 270] on div "Chaque segment doit être plus long que 5 m (Actuel : 3.4 m) . + – ⇧ i © Mapbox …" at bounding box center [421, 279] width 842 height 558
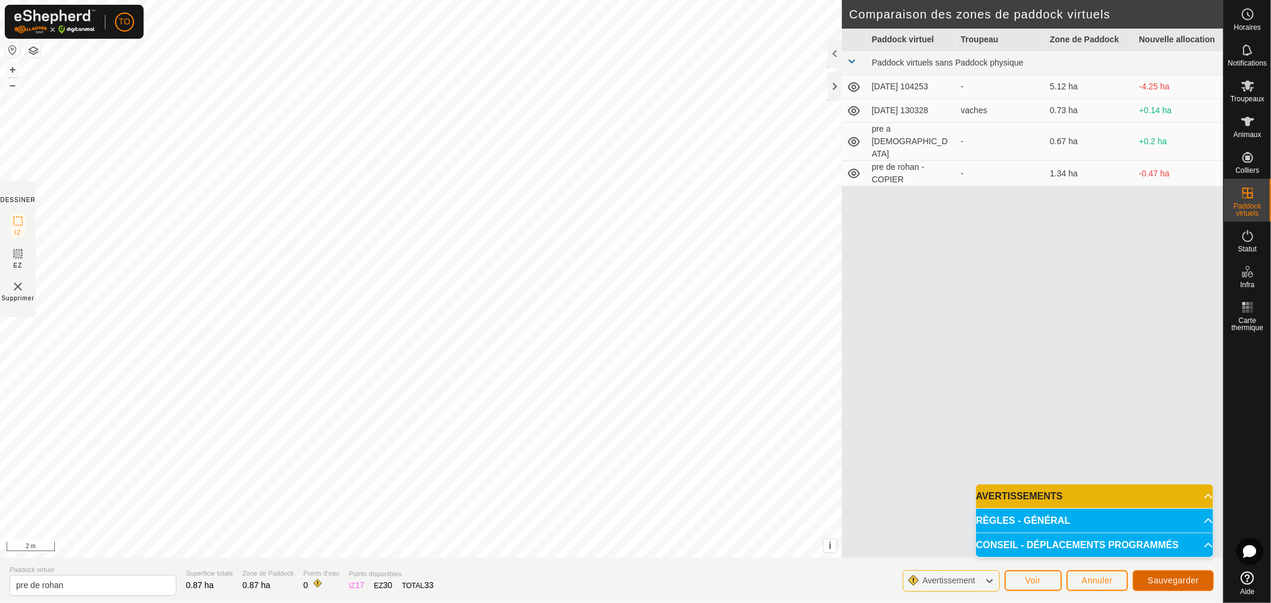
click at [1165, 586] on button "Sauvegarder" at bounding box center [1173, 580] width 81 height 21
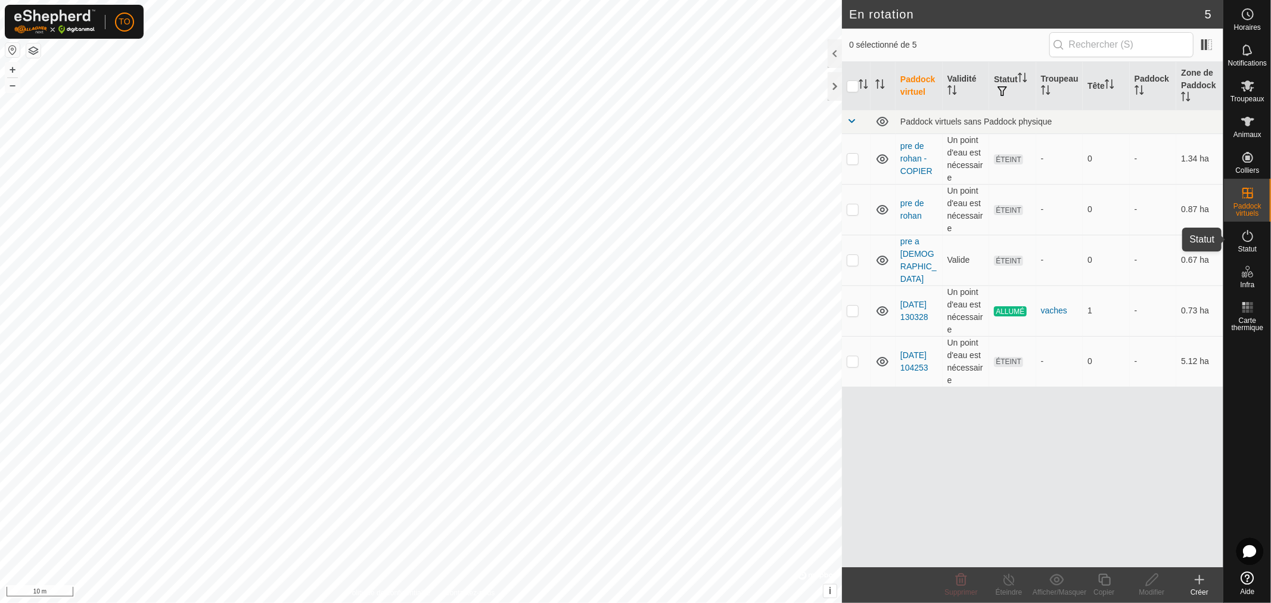
click at [1260, 240] on div "Statut" at bounding box center [1247, 240] width 47 height 36
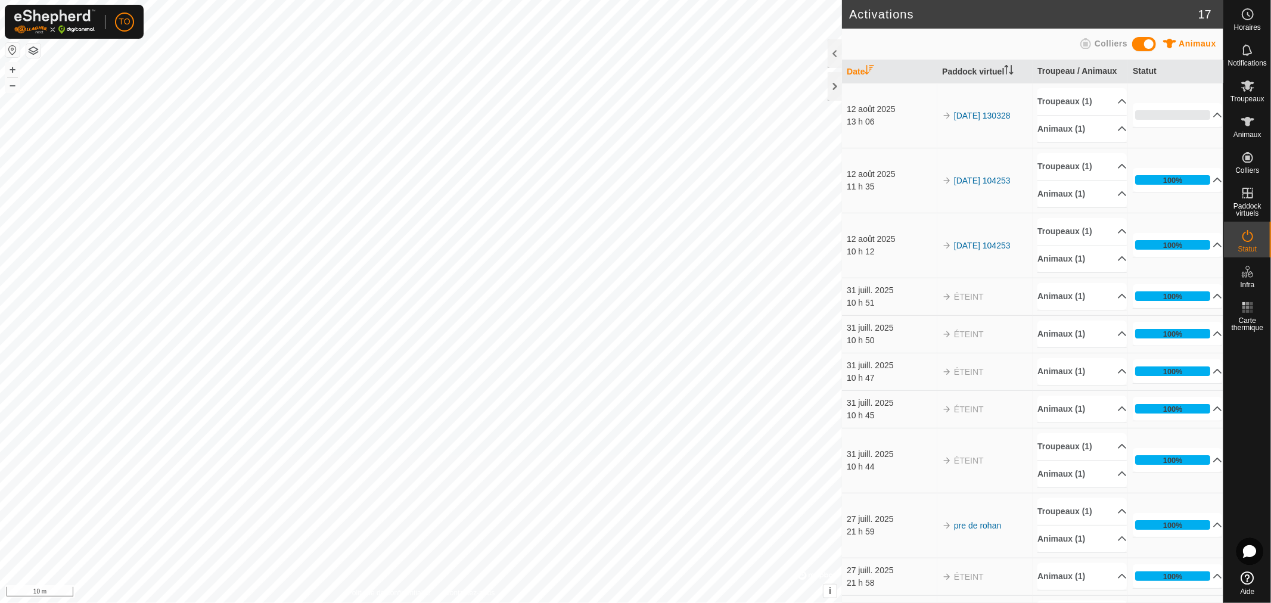
click at [1164, 132] on td "0% En cours En attente 1 Envoyé 0 Terminé Confirmé 0 Remplacé 0 Annulé 0" at bounding box center [1175, 115] width 95 height 65
